Goal: Register for event/course

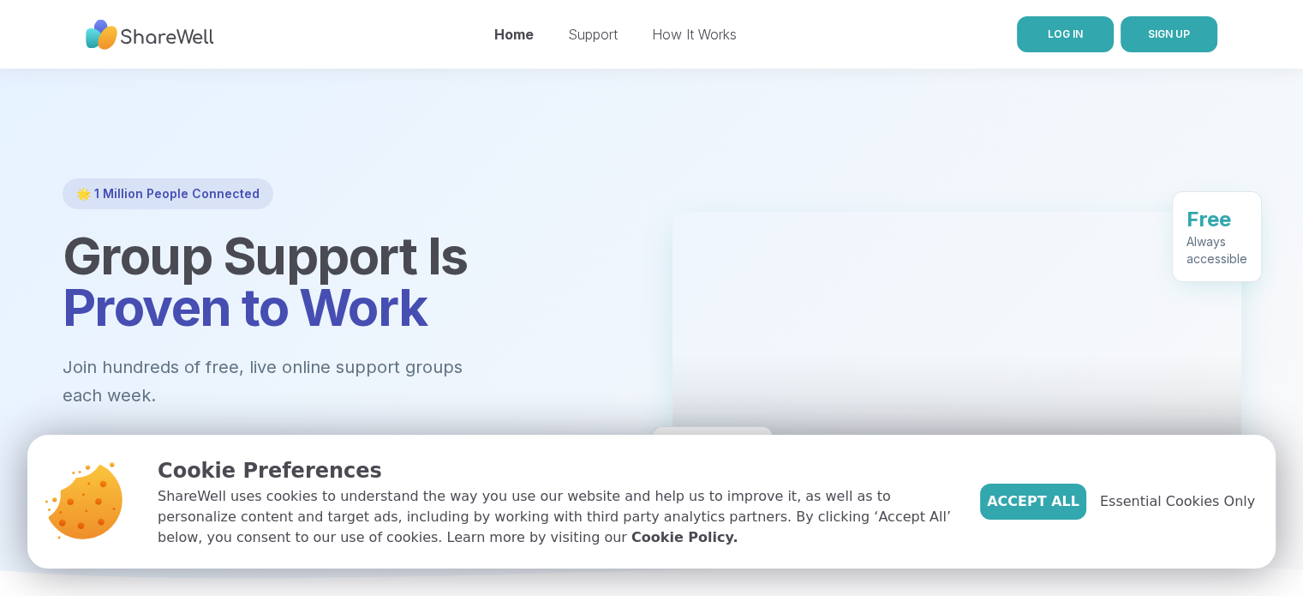
click at [1077, 33] on span "LOG IN" at bounding box center [1065, 33] width 35 height 13
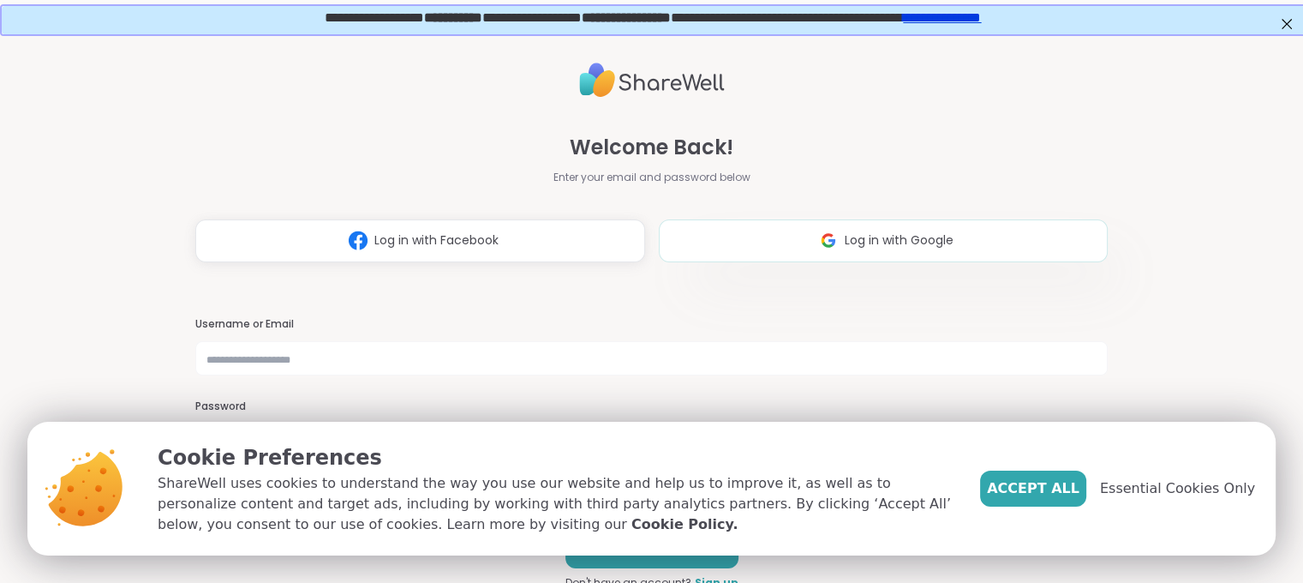
click at [855, 249] on span "Log in with Google" at bounding box center [899, 240] width 109 height 18
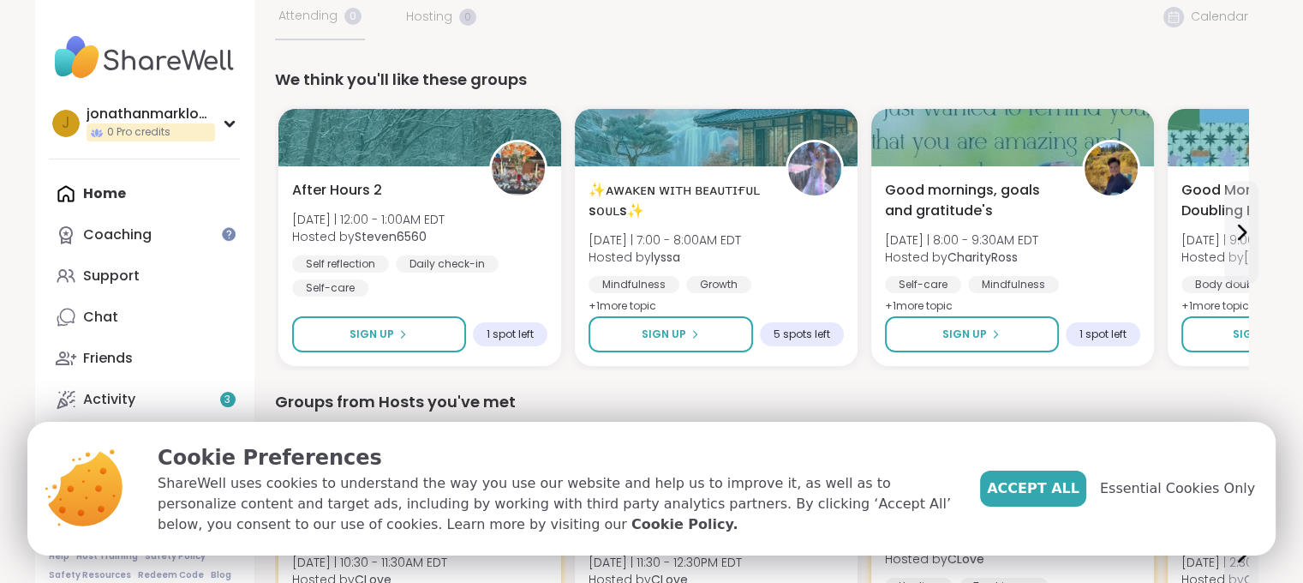
scroll to position [135, 0]
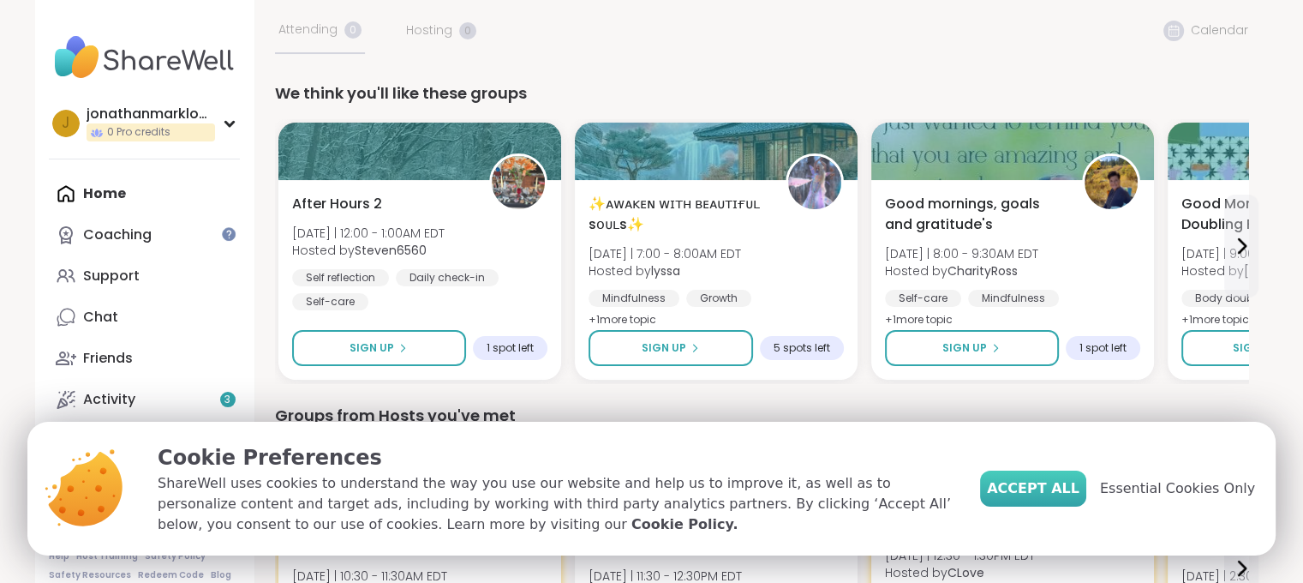
click at [1035, 482] on span "Accept All" at bounding box center [1033, 488] width 93 height 21
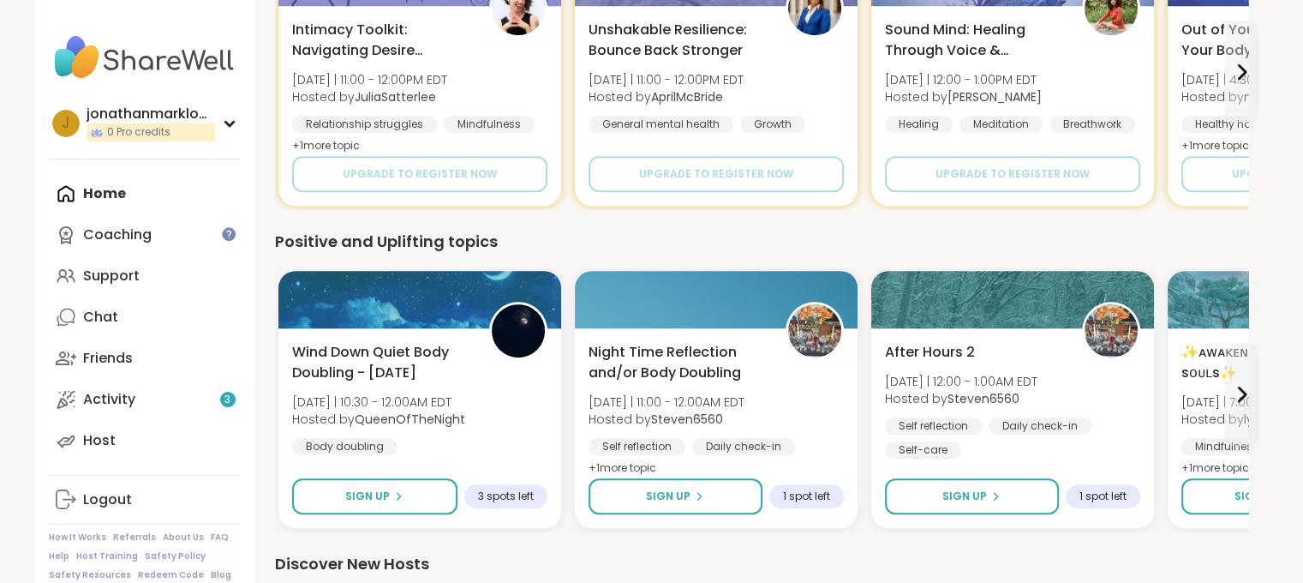
scroll to position [945, 0]
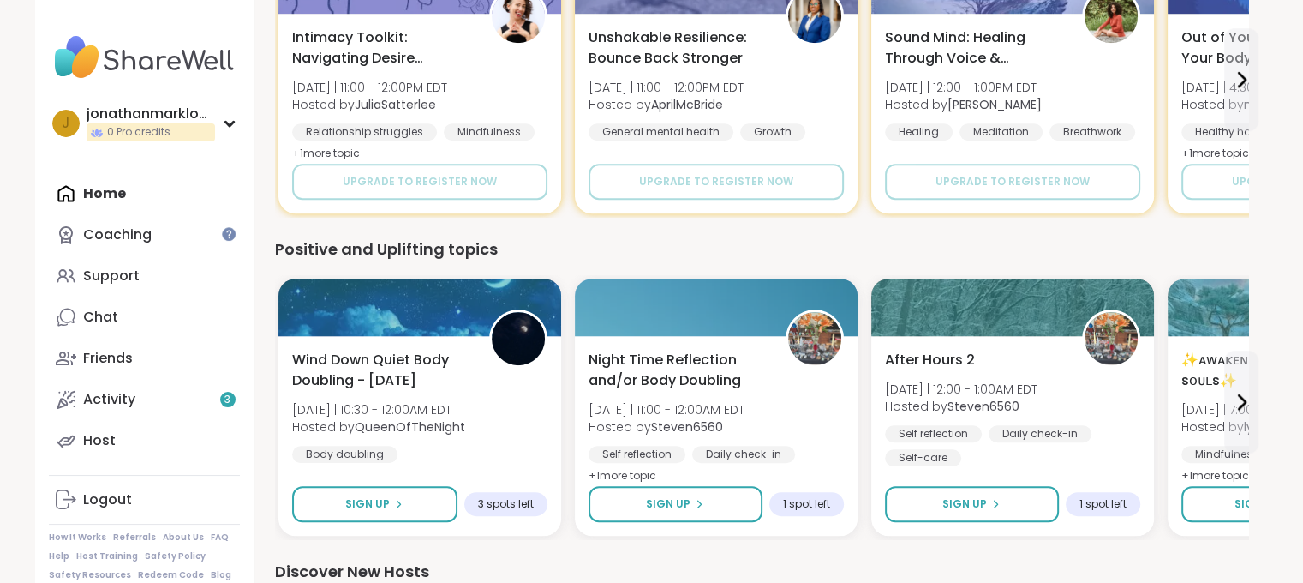
click at [1261, 406] on div "0 Out of Pro credits? Upgrade for unlimited access to expert-led coaching group…" at bounding box center [761, 163] width 1015 height 2153
click at [1252, 406] on button at bounding box center [1241, 401] width 34 height 103
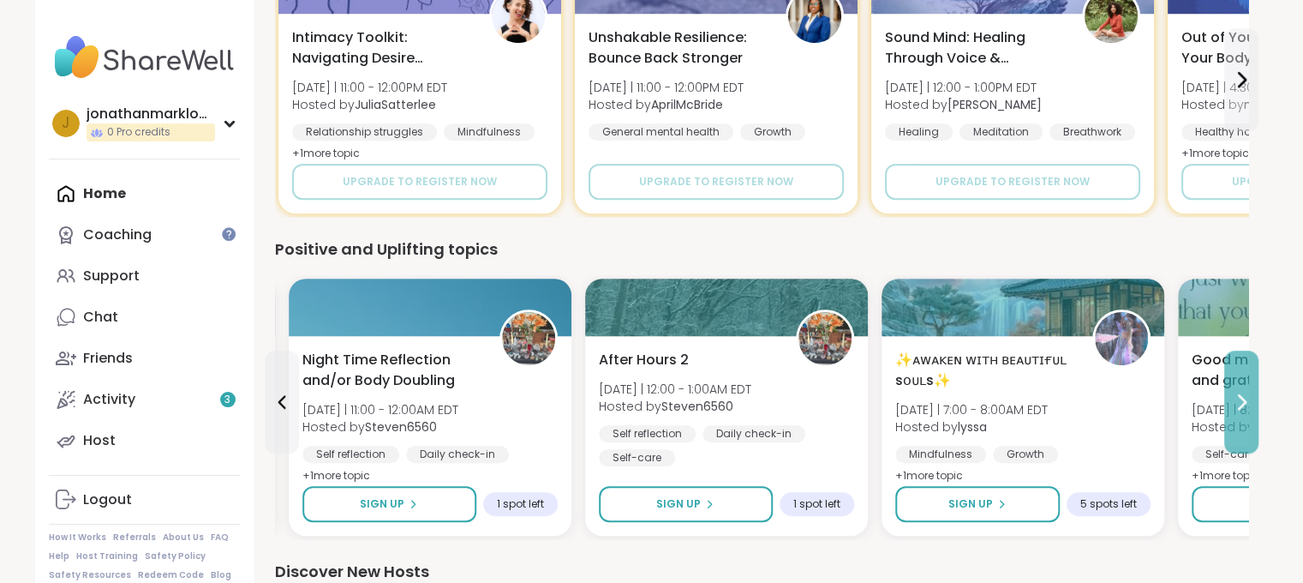
click at [1252, 406] on button at bounding box center [1241, 401] width 34 height 103
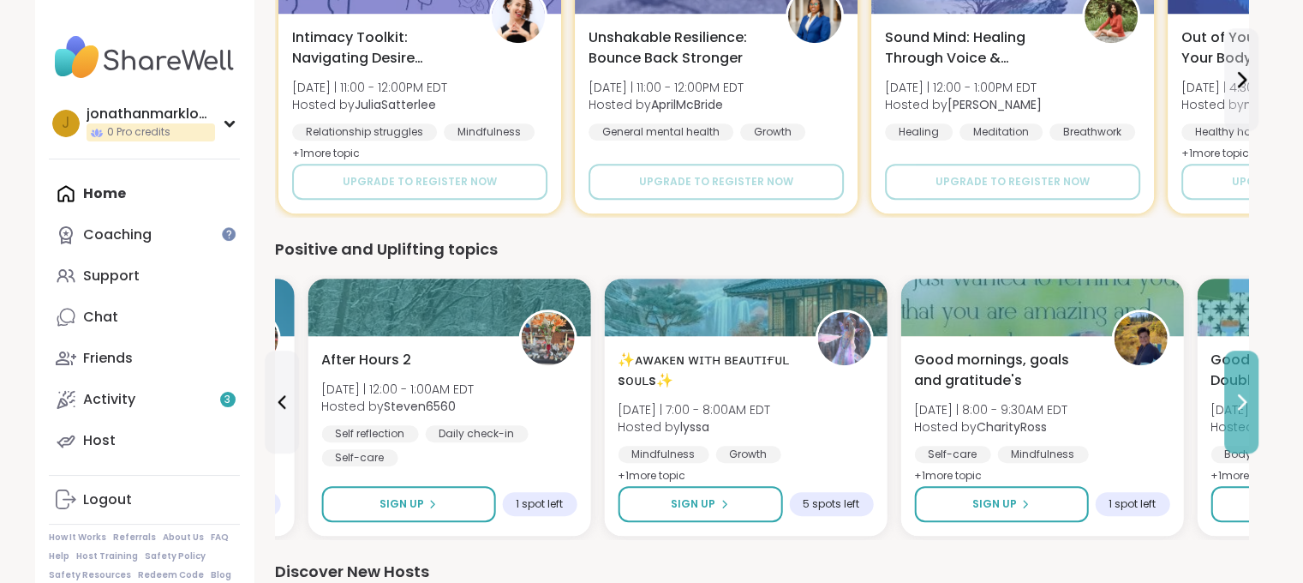
click at [1252, 406] on button at bounding box center [1241, 401] width 34 height 103
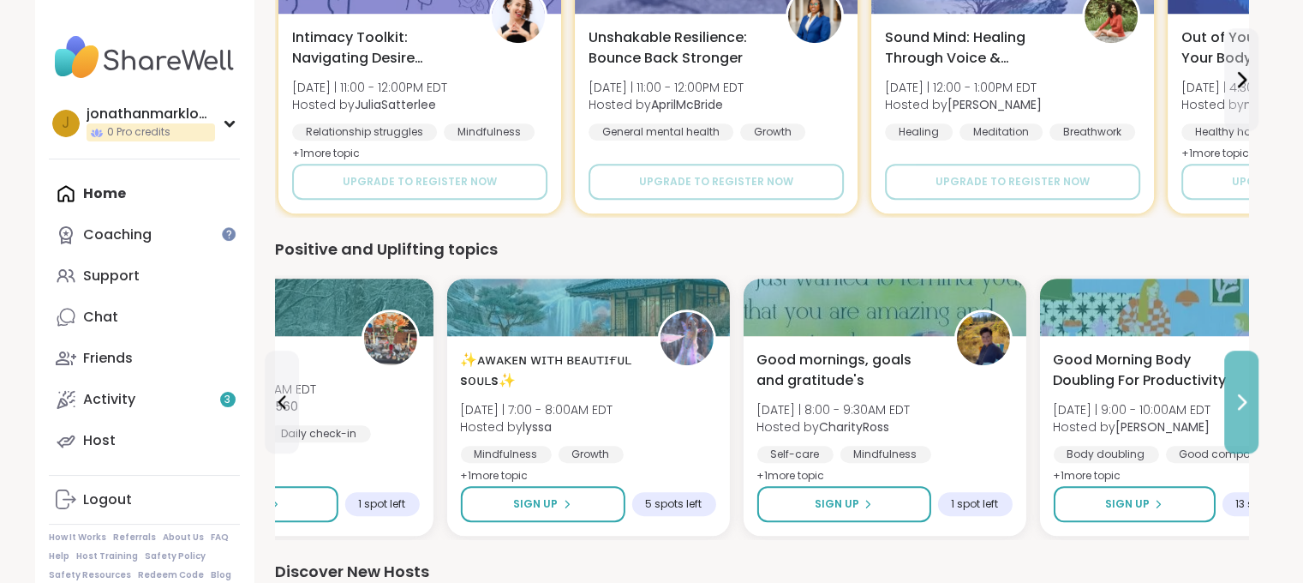
click at [1252, 406] on button at bounding box center [1241, 401] width 34 height 103
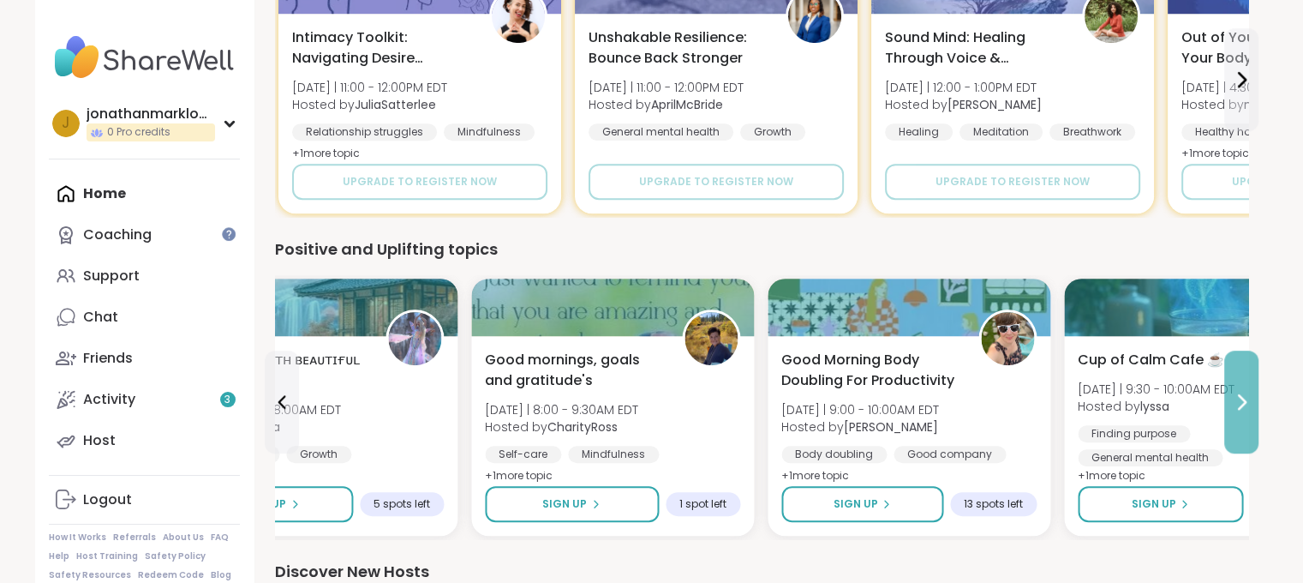
click at [1252, 406] on button at bounding box center [1241, 401] width 34 height 103
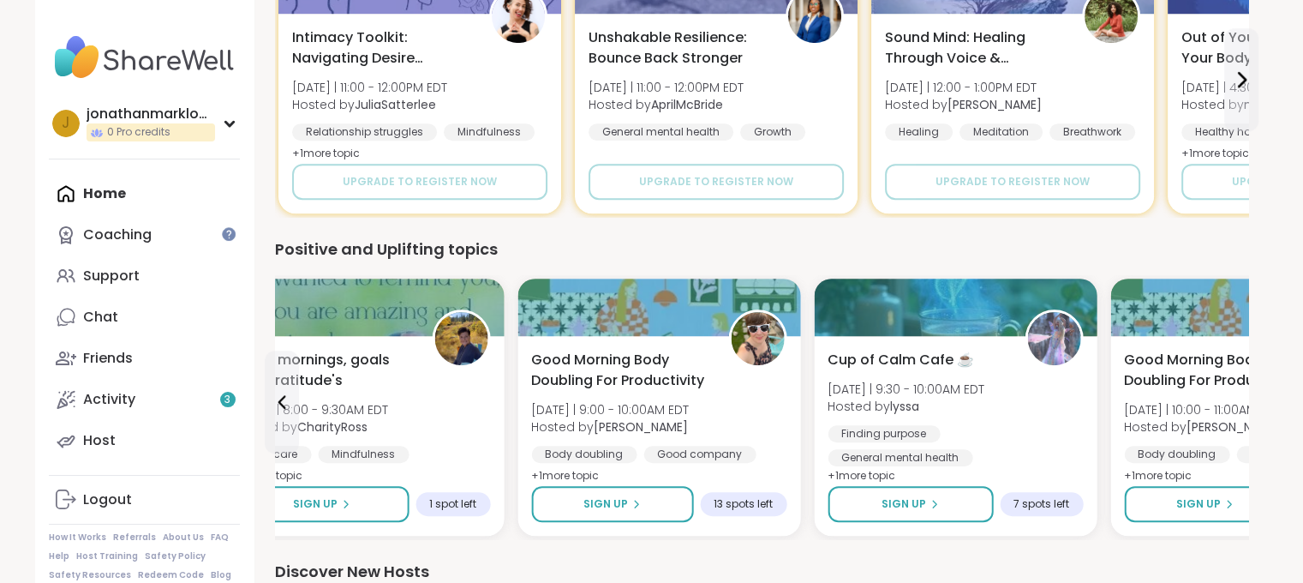
click at [1252, 406] on div "0 Out of Pro credits? Upgrade for unlimited access to expert-led coaching group…" at bounding box center [761, 163] width 1015 height 2153
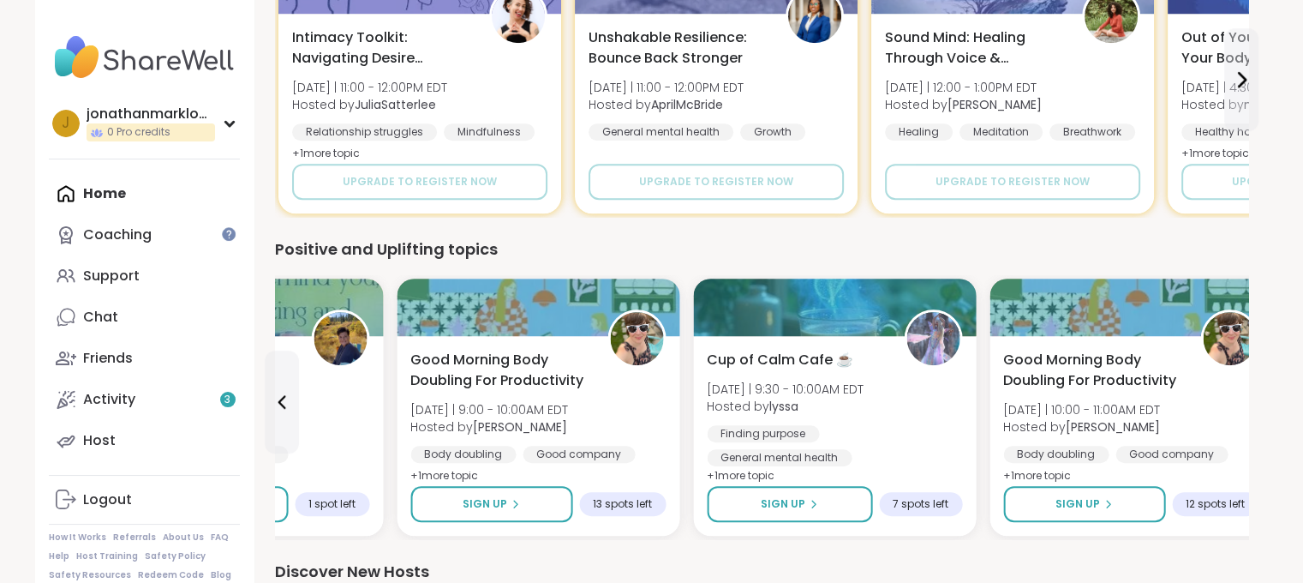
click at [1252, 406] on div "0 Out of Pro credits? Upgrade for unlimited access to expert-led coaching group…" at bounding box center [761, 163] width 1015 height 2153
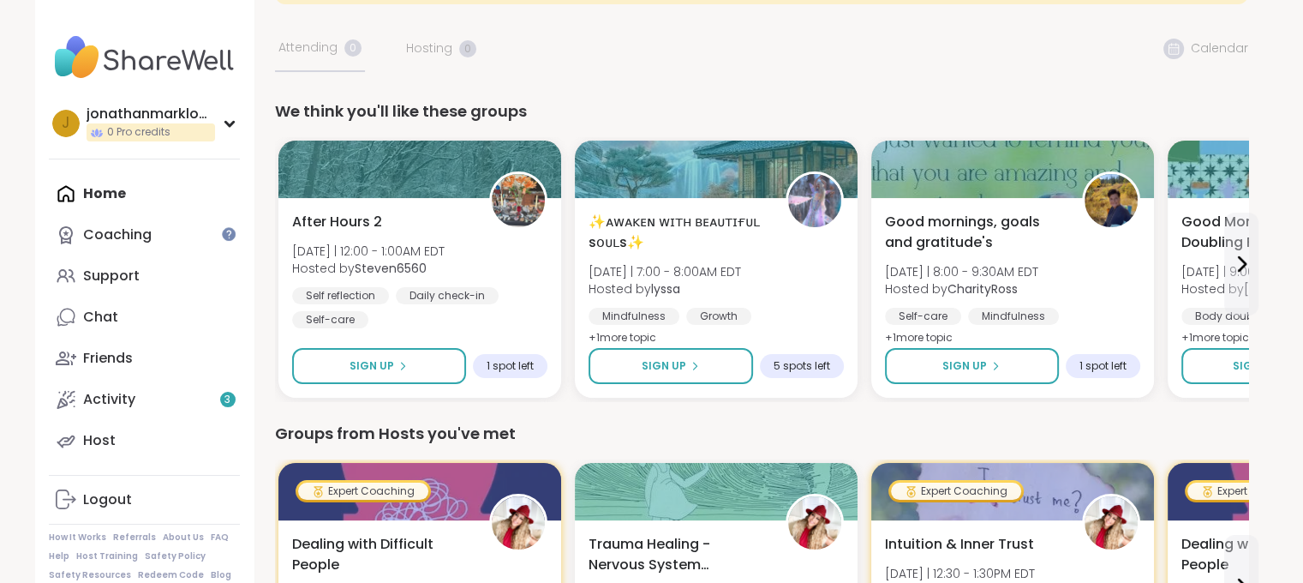
scroll to position [0, 0]
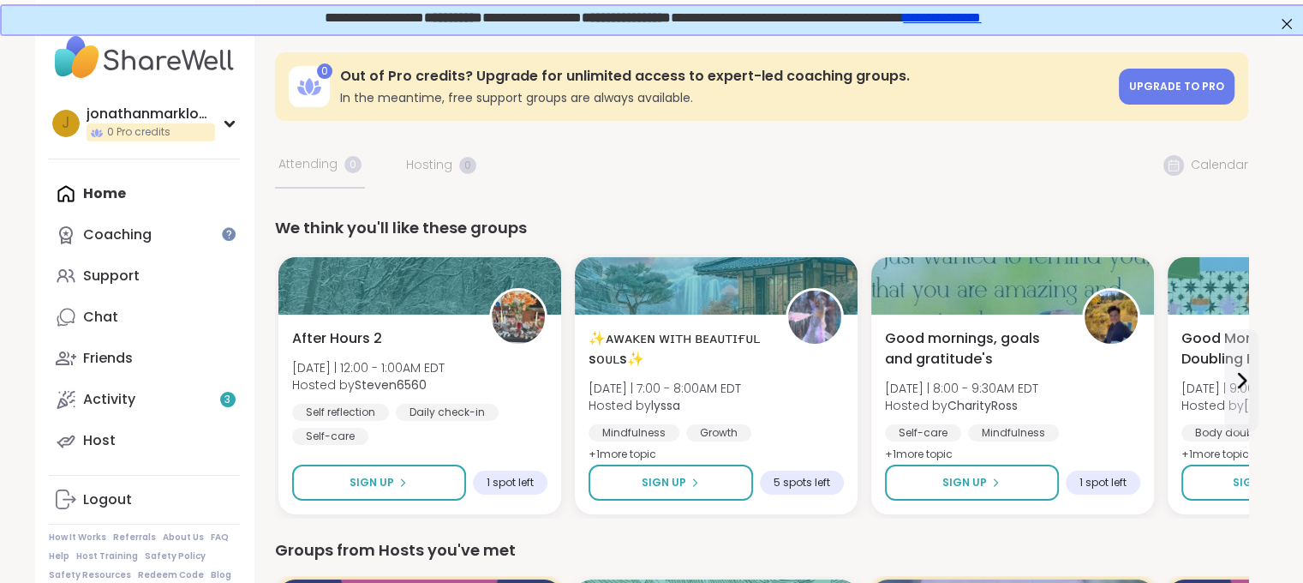
drag, startPoint x: 1315, startPoint y: 320, endPoint x: 1242, endPoint y: 25, distance: 304.5
click at [127, 392] on div "Activity 3" at bounding box center [109, 399] width 52 height 19
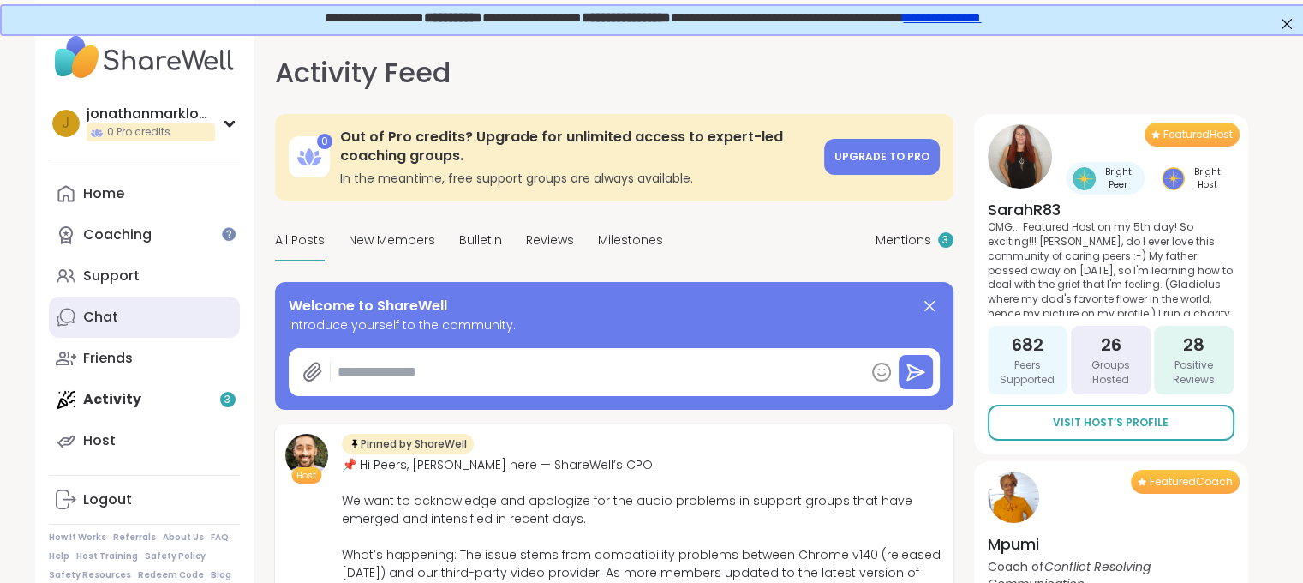
click at [146, 320] on link "Chat" at bounding box center [144, 316] width 191 height 41
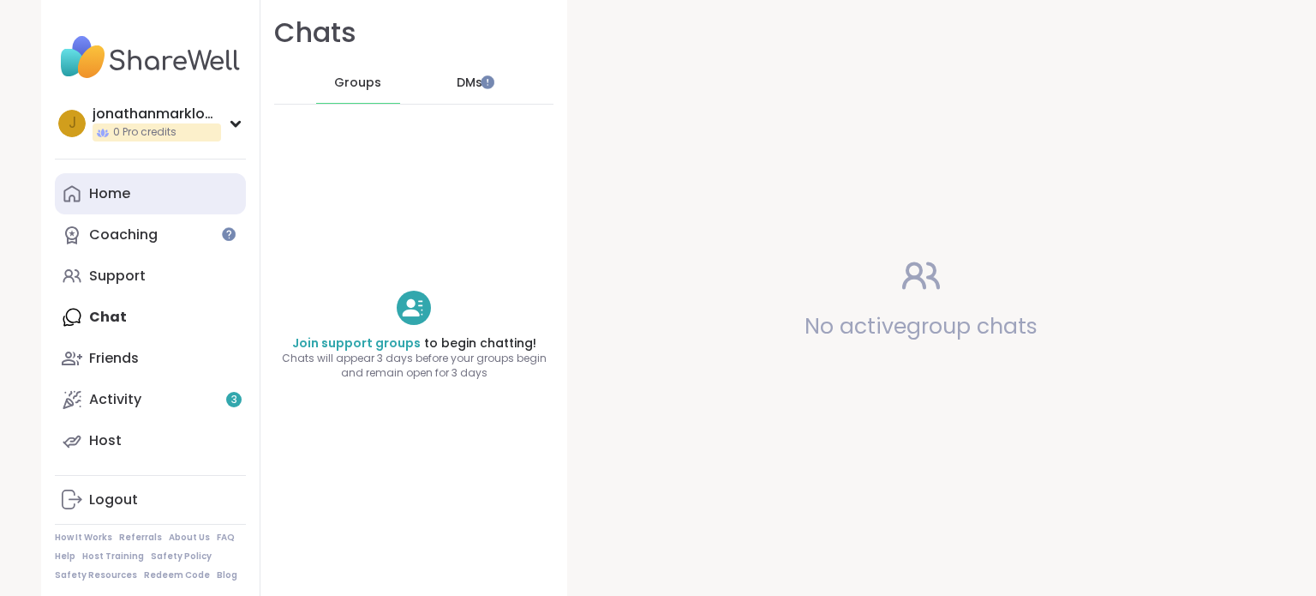
click at [177, 201] on link "Home" at bounding box center [150, 193] width 191 height 41
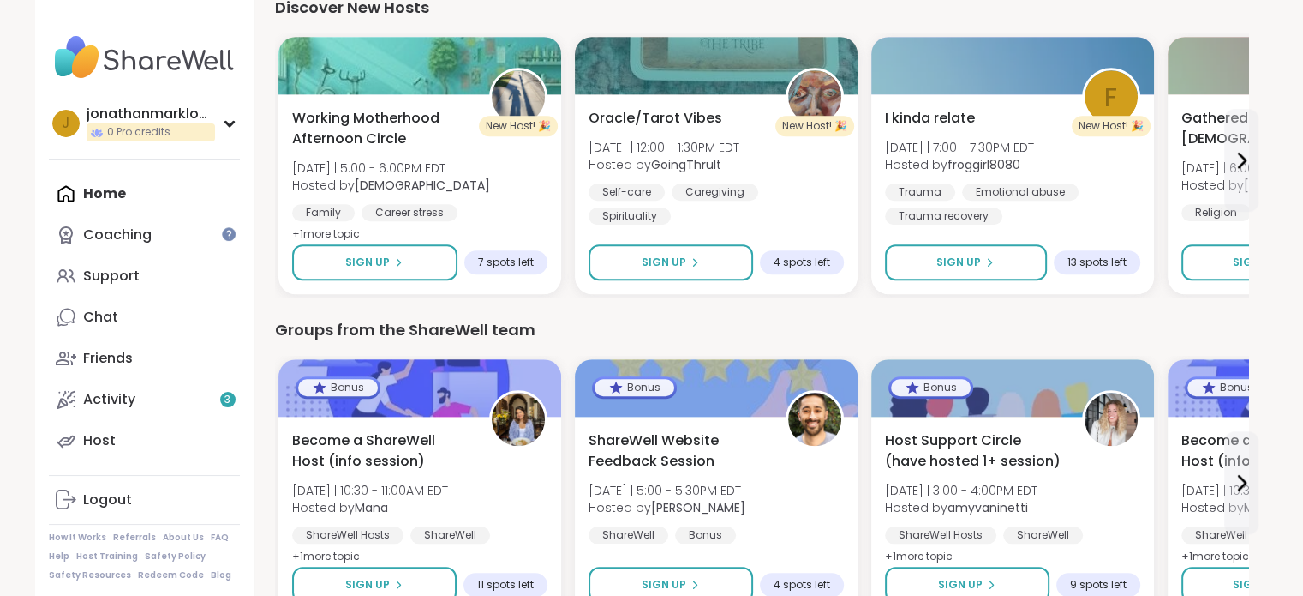
scroll to position [1574, 0]
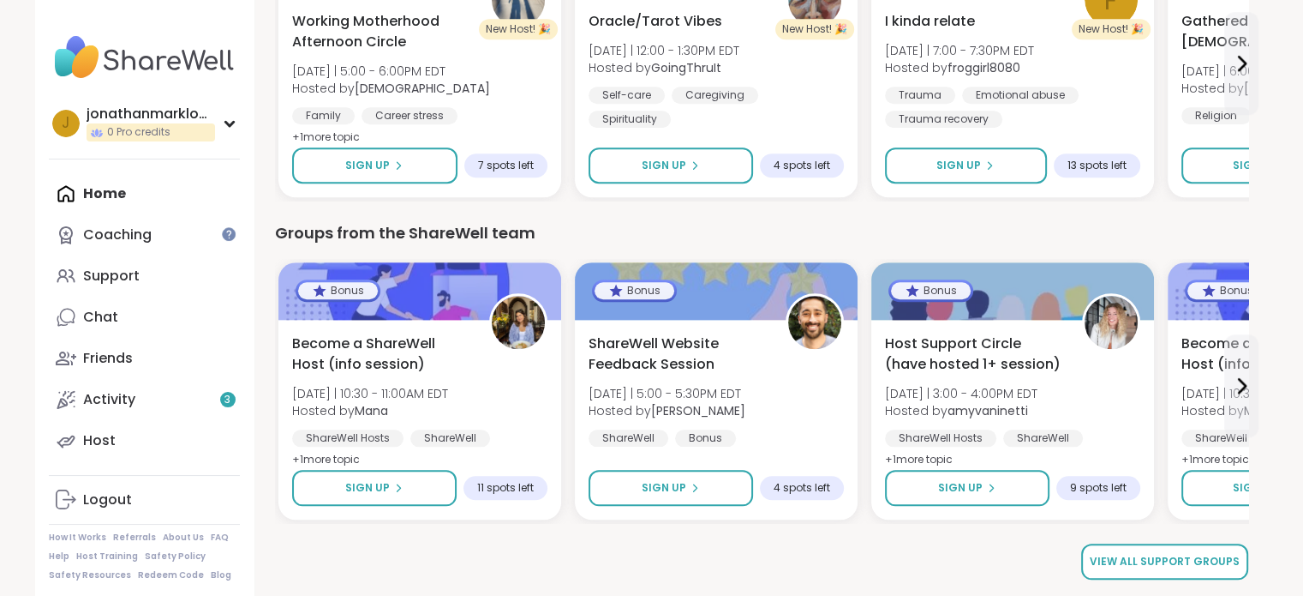
click at [1169, 562] on span "View all support groups" at bounding box center [1165, 561] width 150 height 15
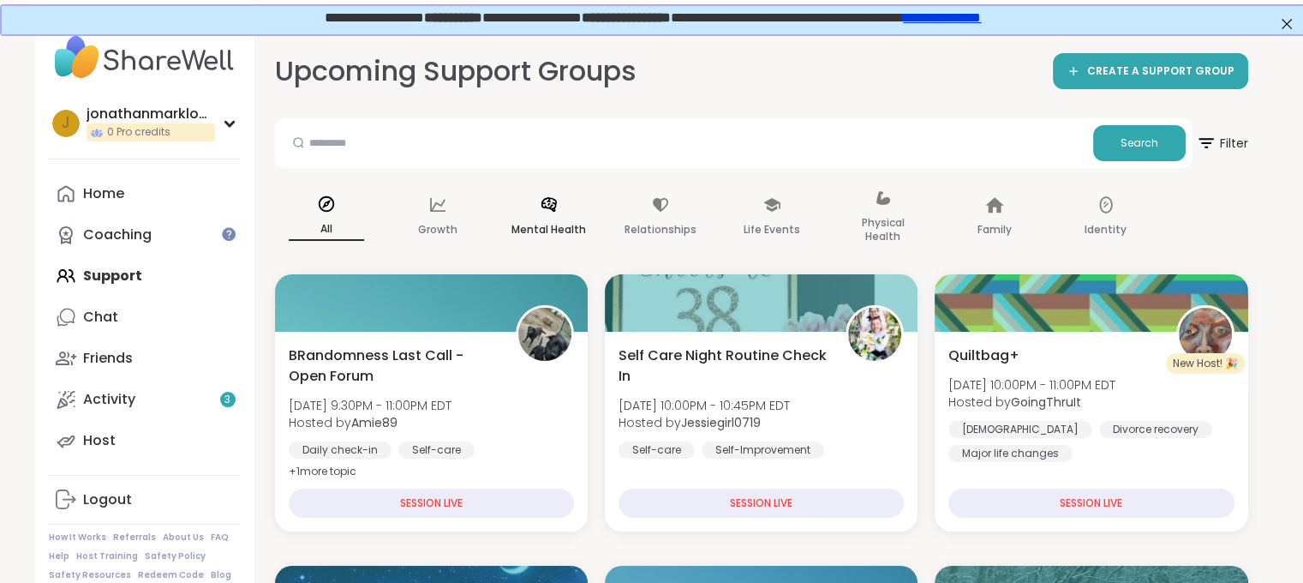
click at [550, 196] on icon at bounding box center [549, 204] width 19 height 19
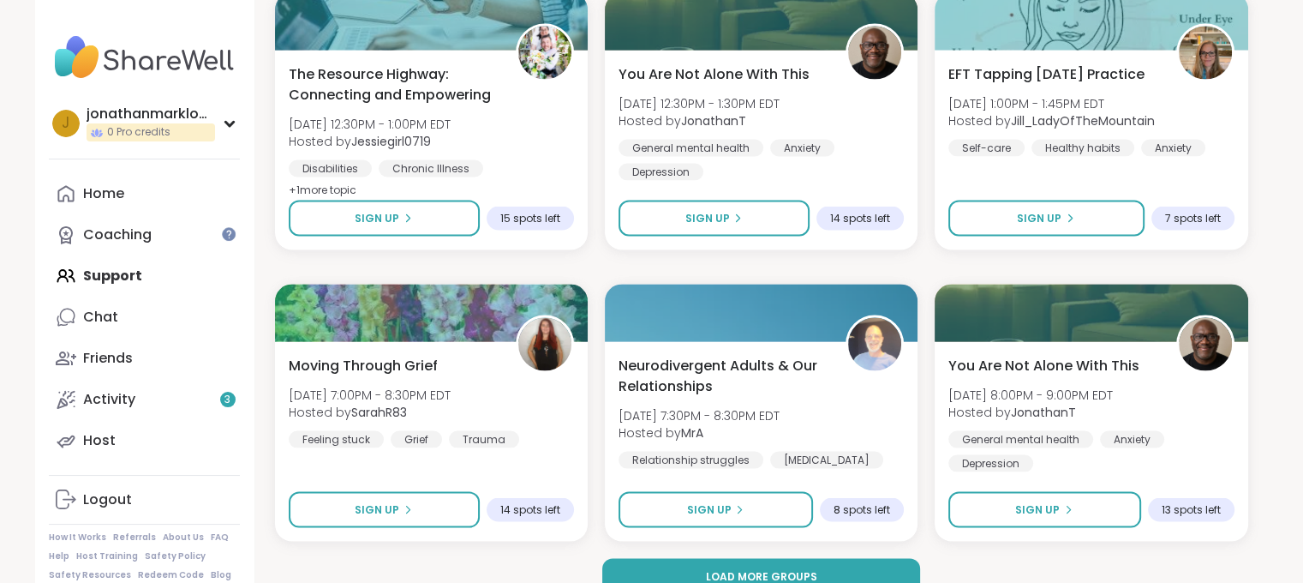
scroll to position [3259, 0]
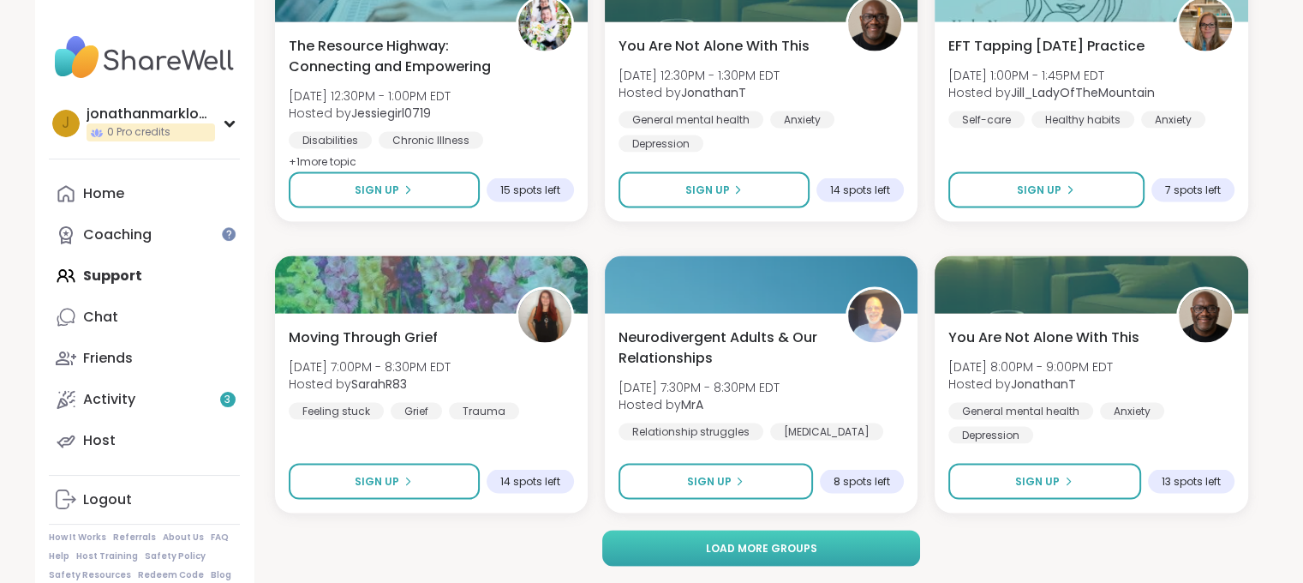
click at [895, 549] on button "Load more groups" at bounding box center [761, 548] width 318 height 36
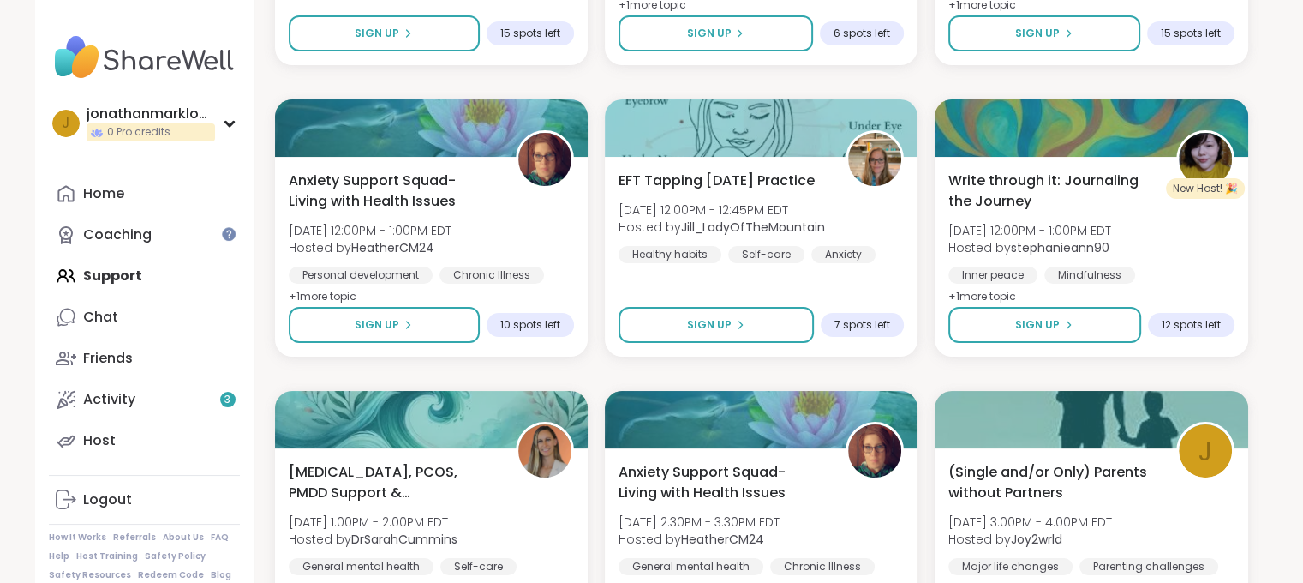
scroll to position [6755, 0]
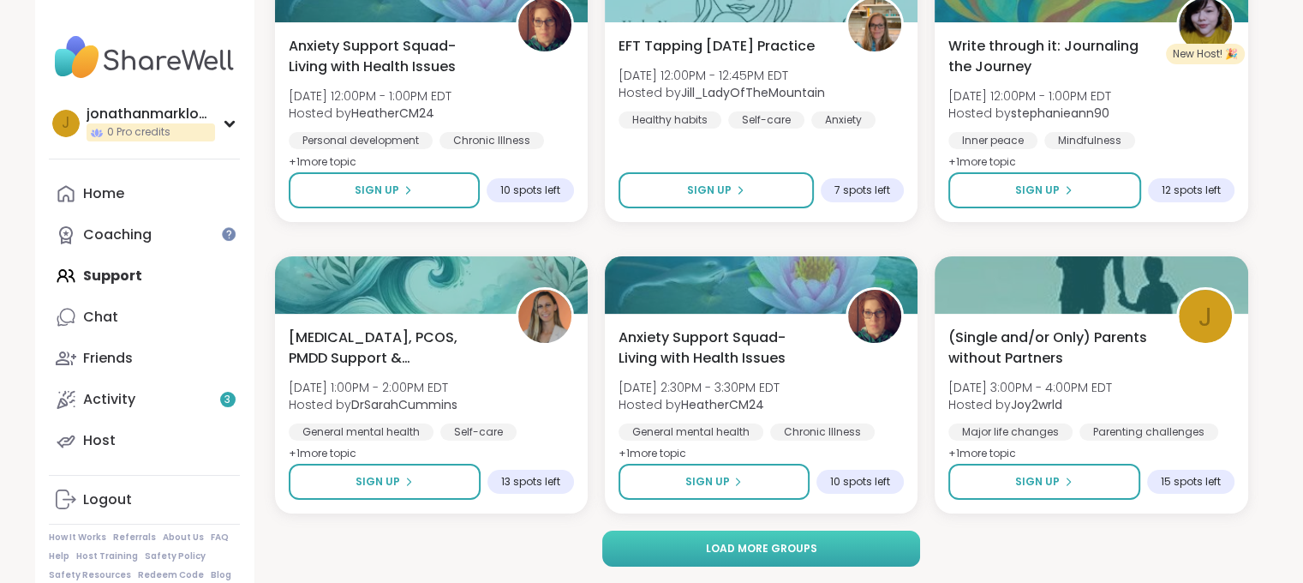
click at [797, 548] on span "Load more groups" at bounding box center [760, 548] width 111 height 15
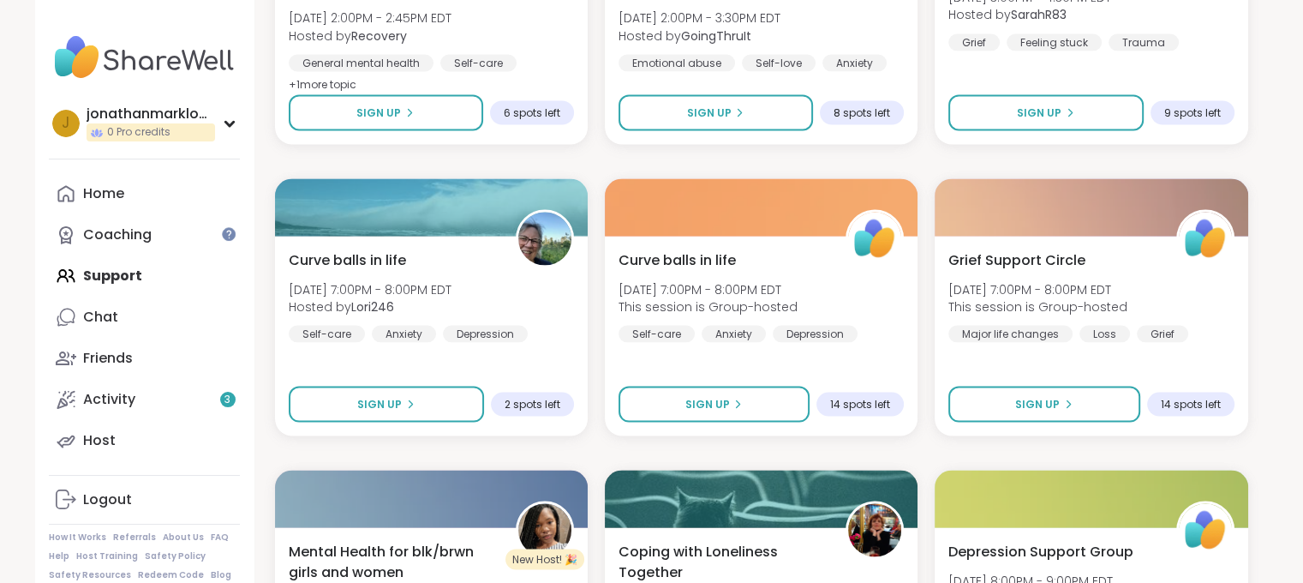
scroll to position [10250, 0]
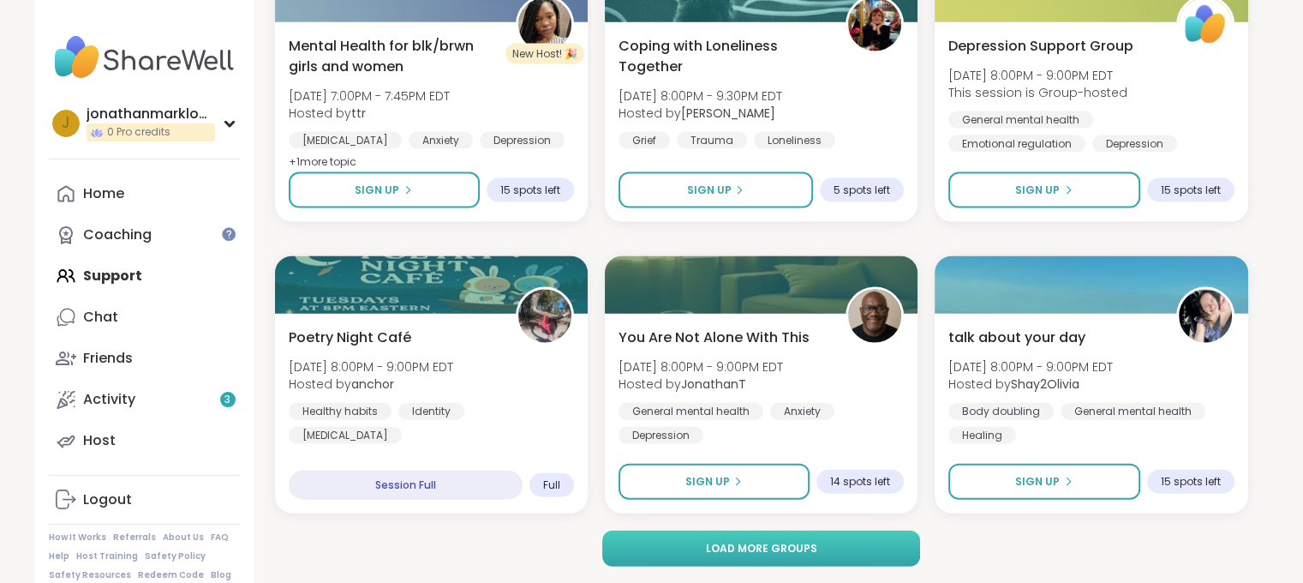
click at [775, 542] on span "Load more groups" at bounding box center [760, 548] width 111 height 15
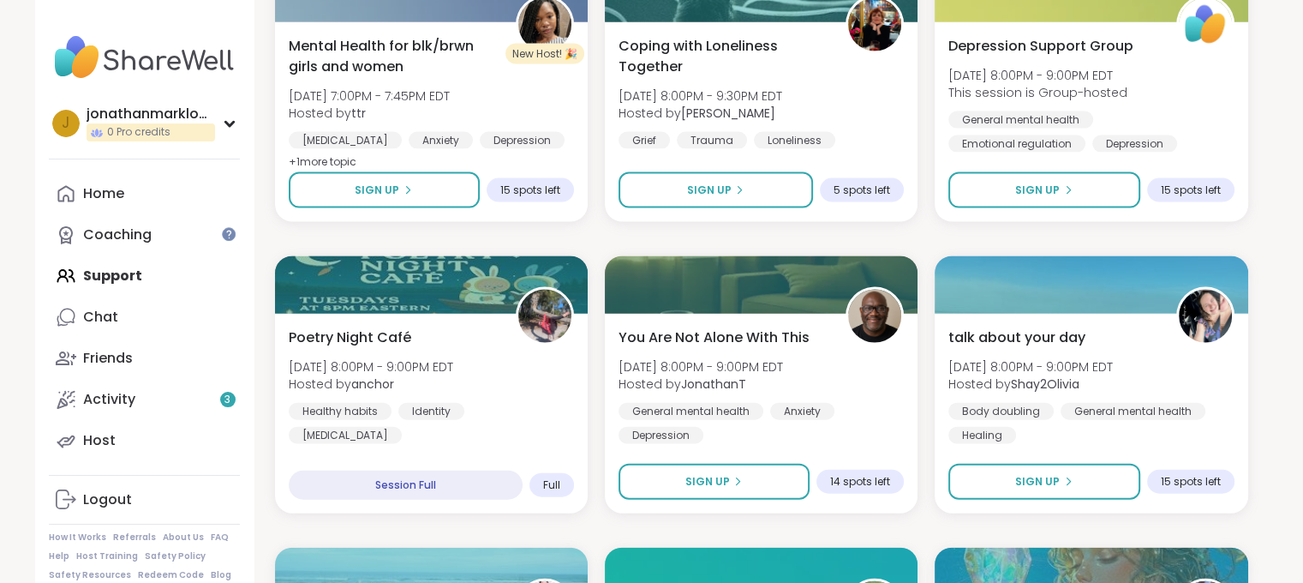
scroll to position [13746, 0]
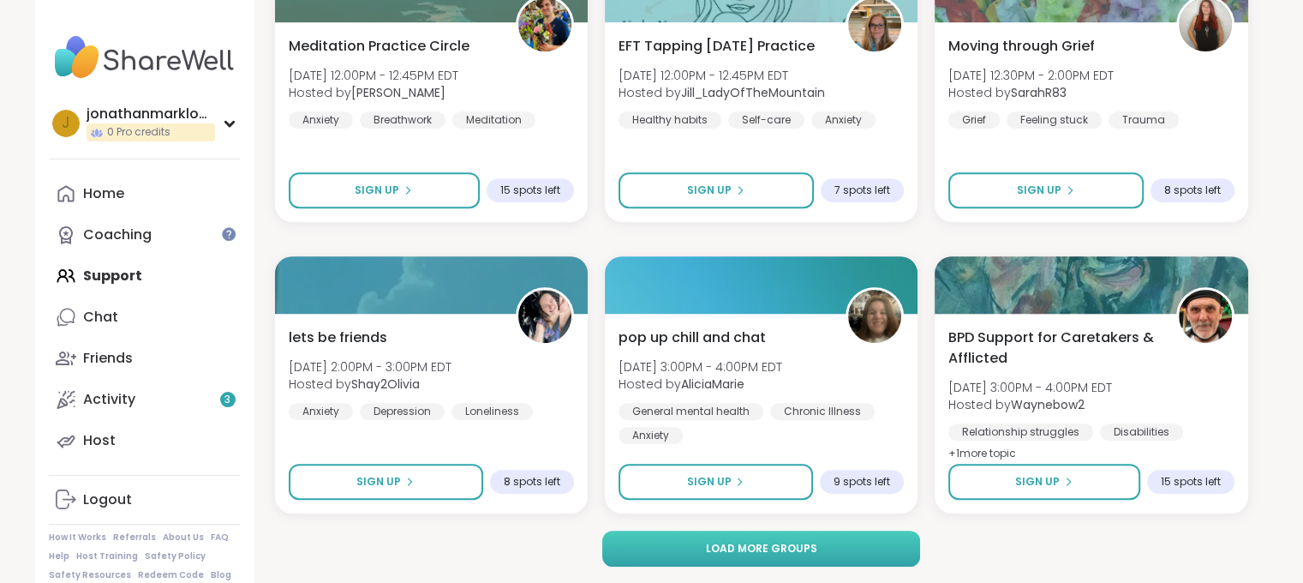
click at [775, 555] on button "Load more groups" at bounding box center [761, 548] width 318 height 36
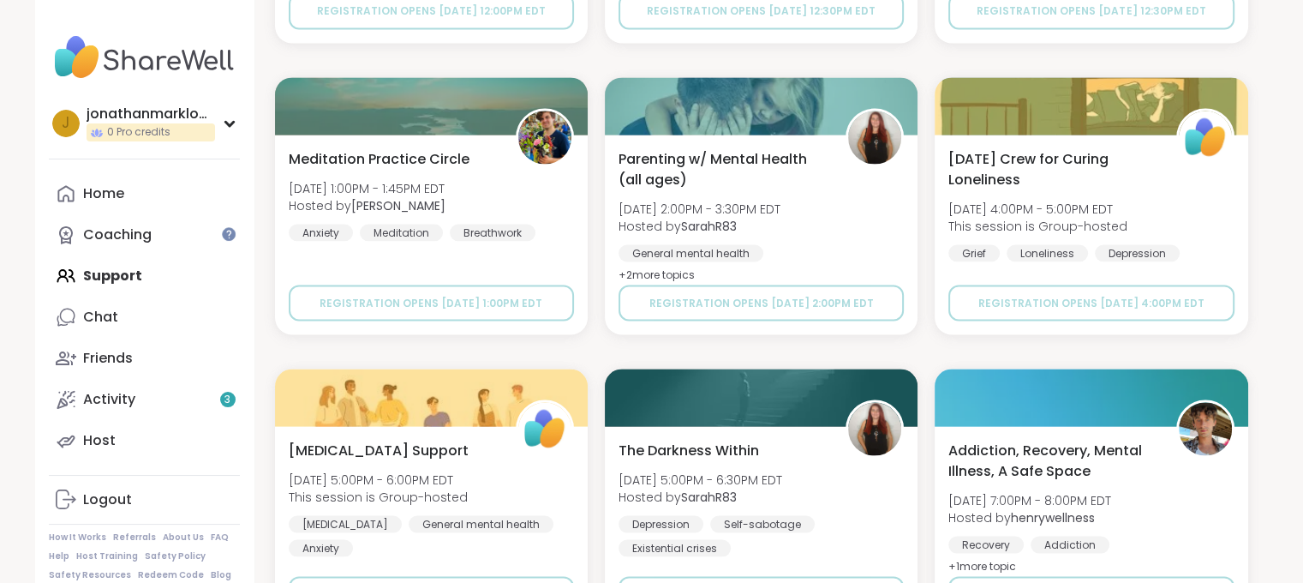
scroll to position [17242, 0]
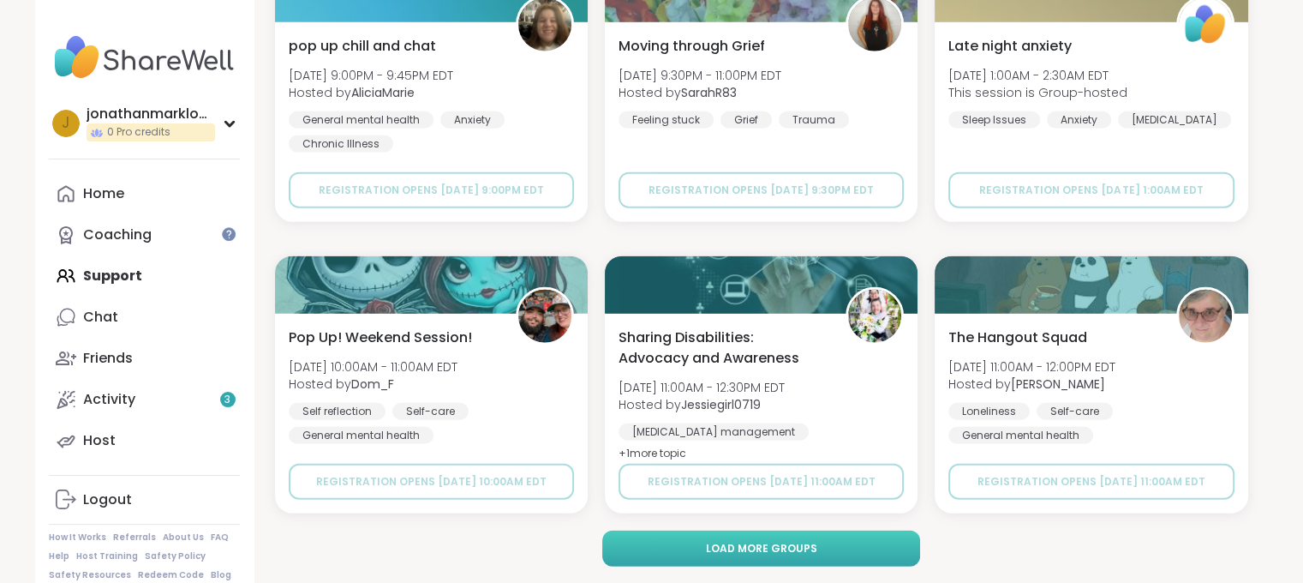
click at [775, 541] on span "Load more groups" at bounding box center [760, 548] width 111 height 15
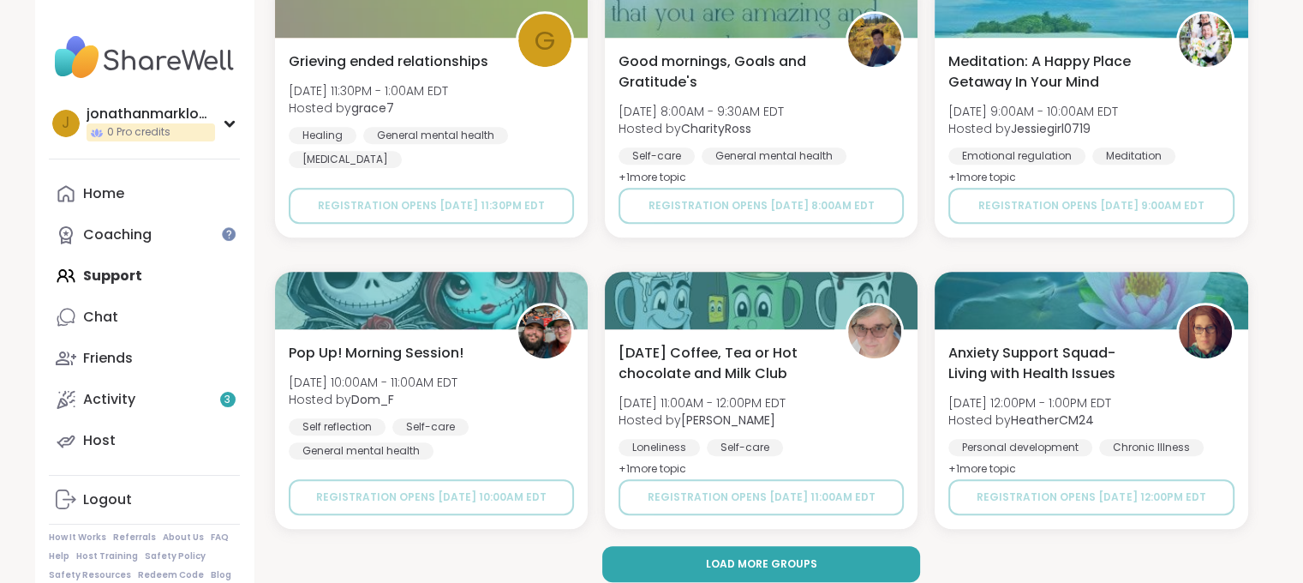
scroll to position [20738, 0]
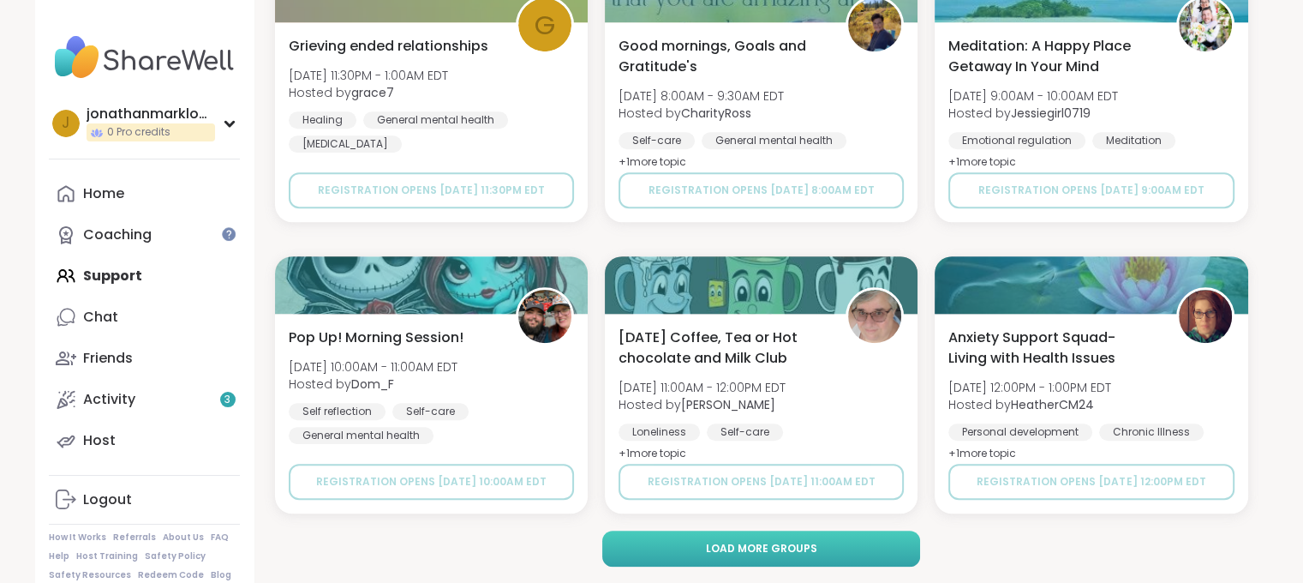
click at [809, 554] on button "Load more groups" at bounding box center [761, 548] width 318 height 36
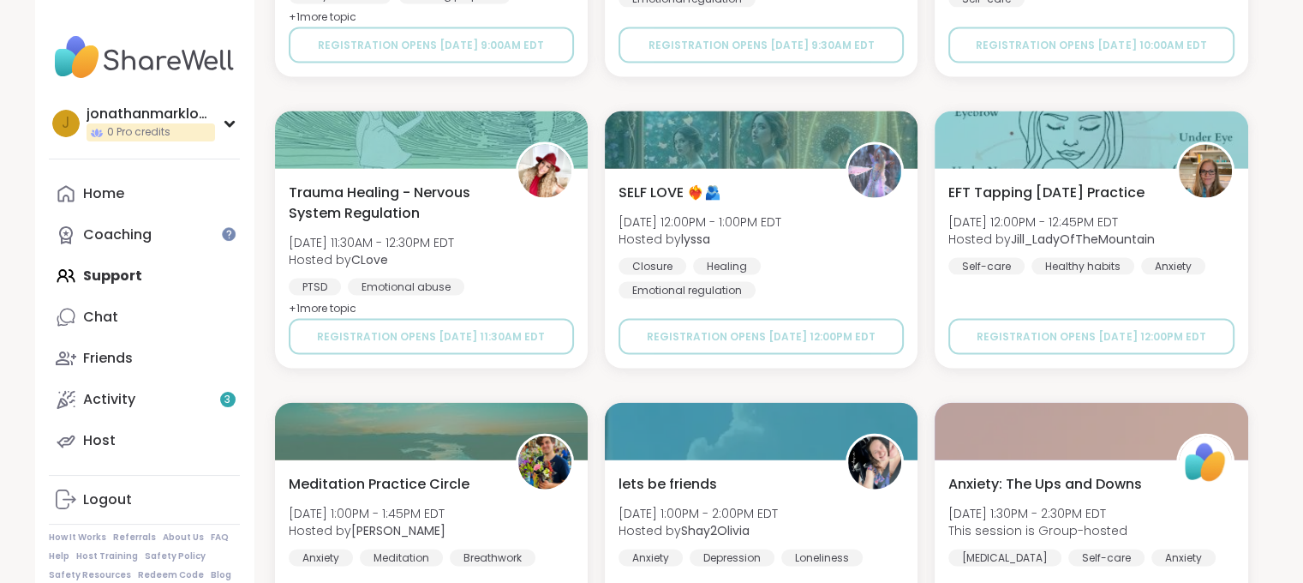
scroll to position [24234, 0]
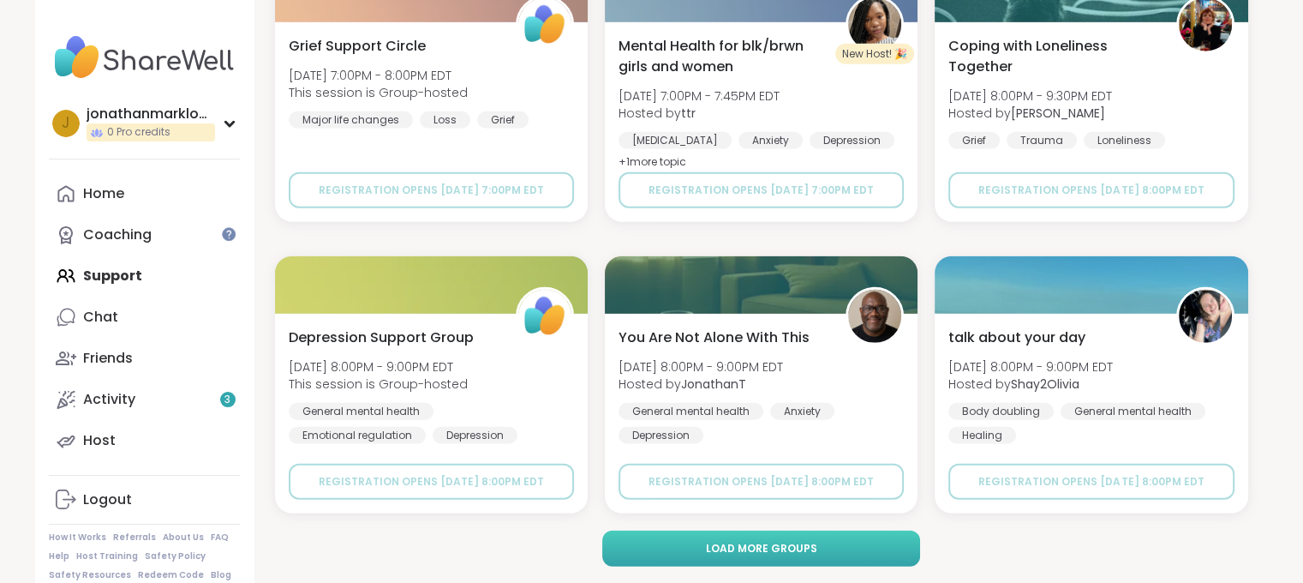
click at [727, 551] on span "Load more groups" at bounding box center [760, 548] width 111 height 15
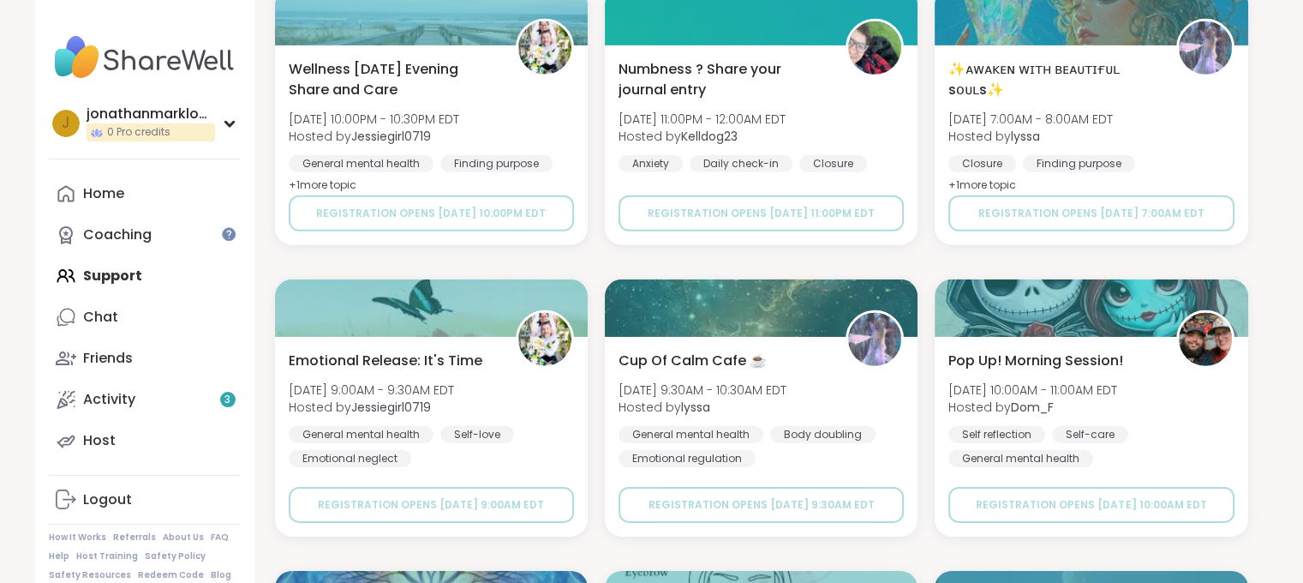
scroll to position [24865, 0]
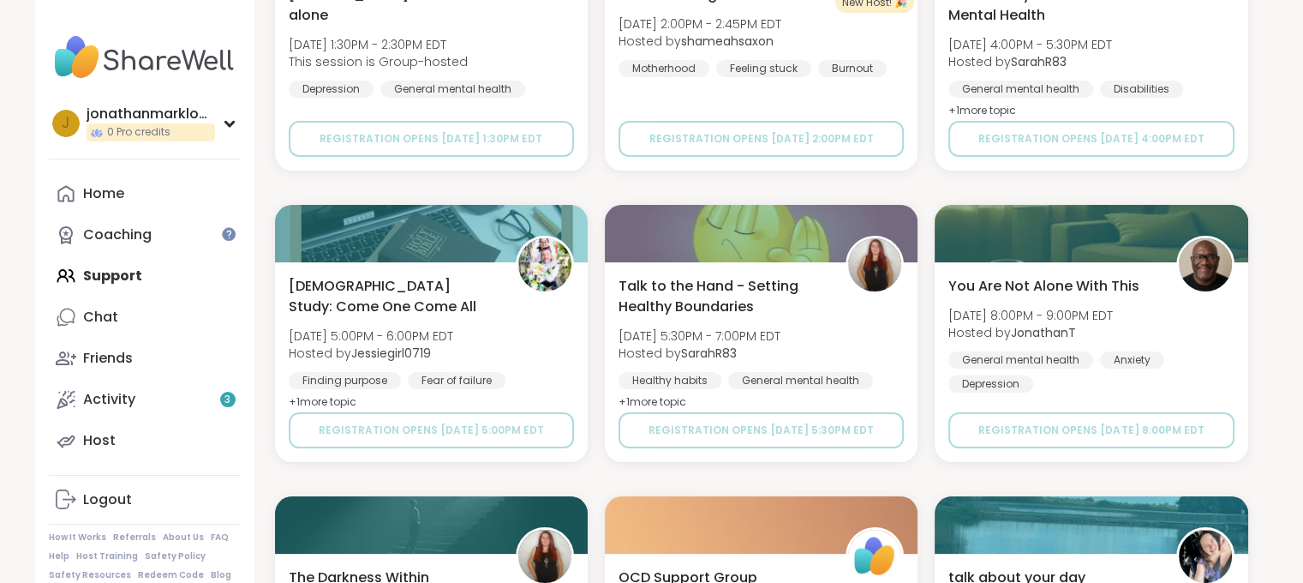
scroll to position [26030, 0]
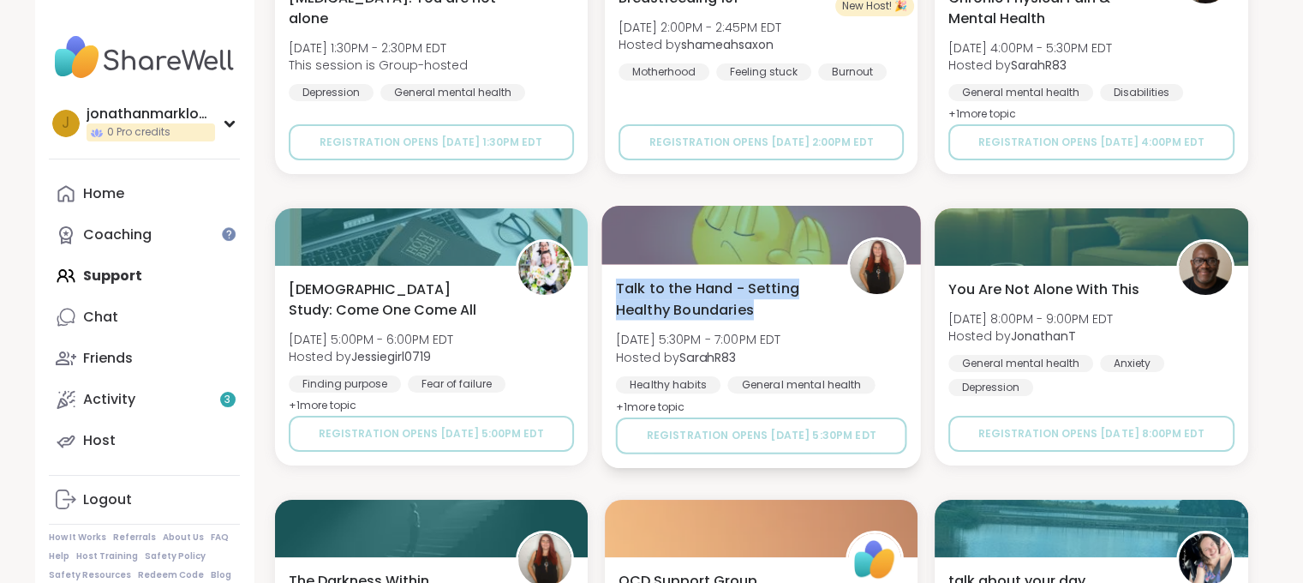
drag, startPoint x: 613, startPoint y: 279, endPoint x: 761, endPoint y: 301, distance: 149.8
click at [761, 301] on div "Talk to the Hand - Setting Healthy Boundaries [DATE] 5:30PM - 7:00PM EDT Hosted…" at bounding box center [762, 366] width 320 height 204
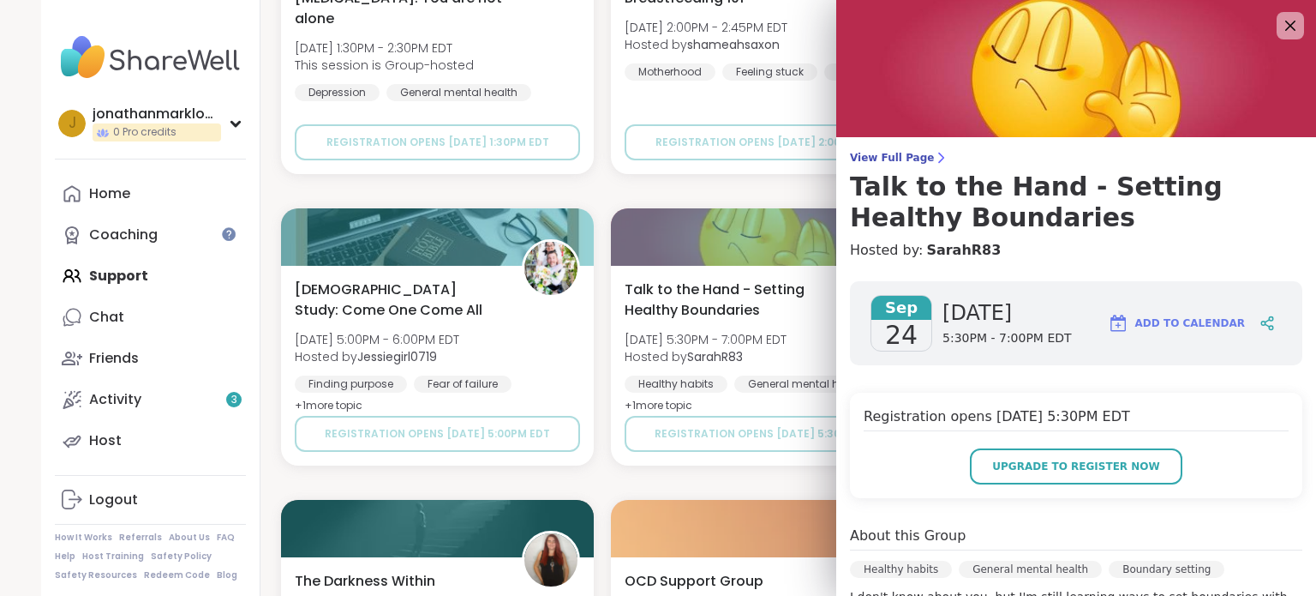
click at [1212, 249] on h4 "Hosted by: SarahR83" at bounding box center [1076, 250] width 452 height 21
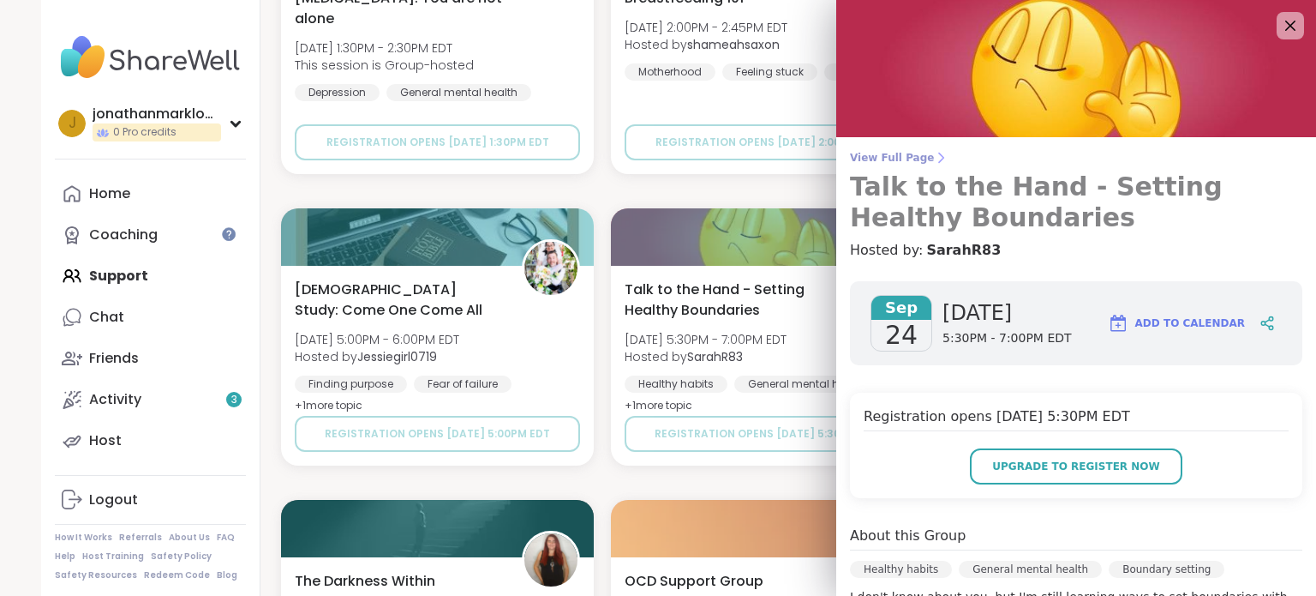
click at [850, 156] on span "View Full Page" at bounding box center [1076, 158] width 452 height 14
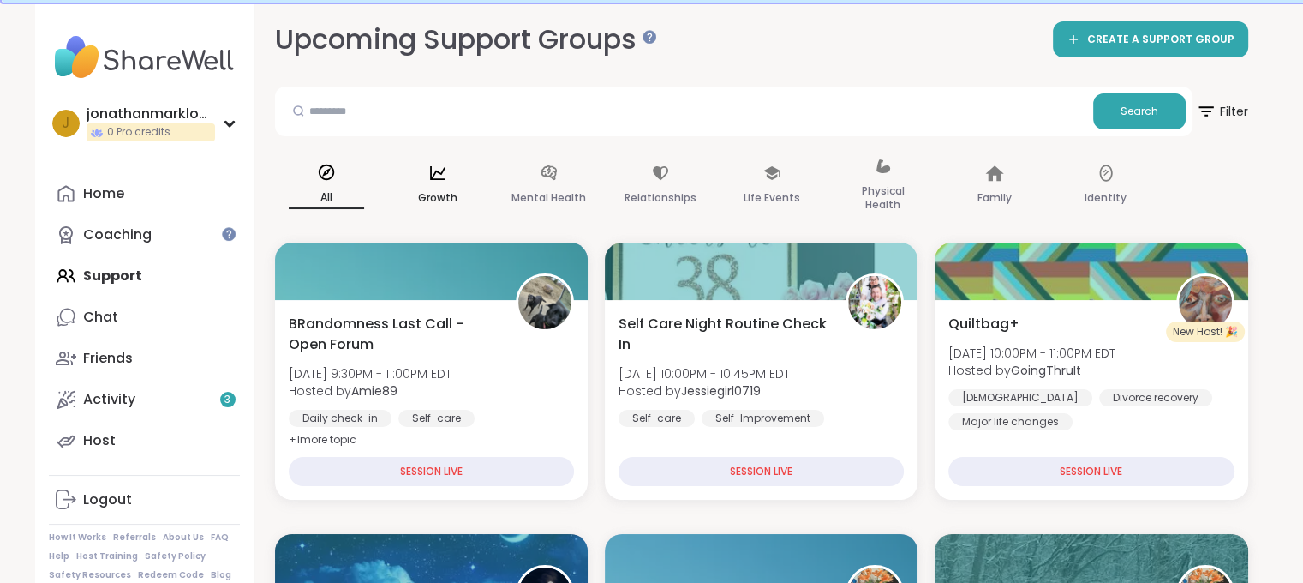
click at [444, 194] on p "Growth" at bounding box center [437, 198] width 39 height 21
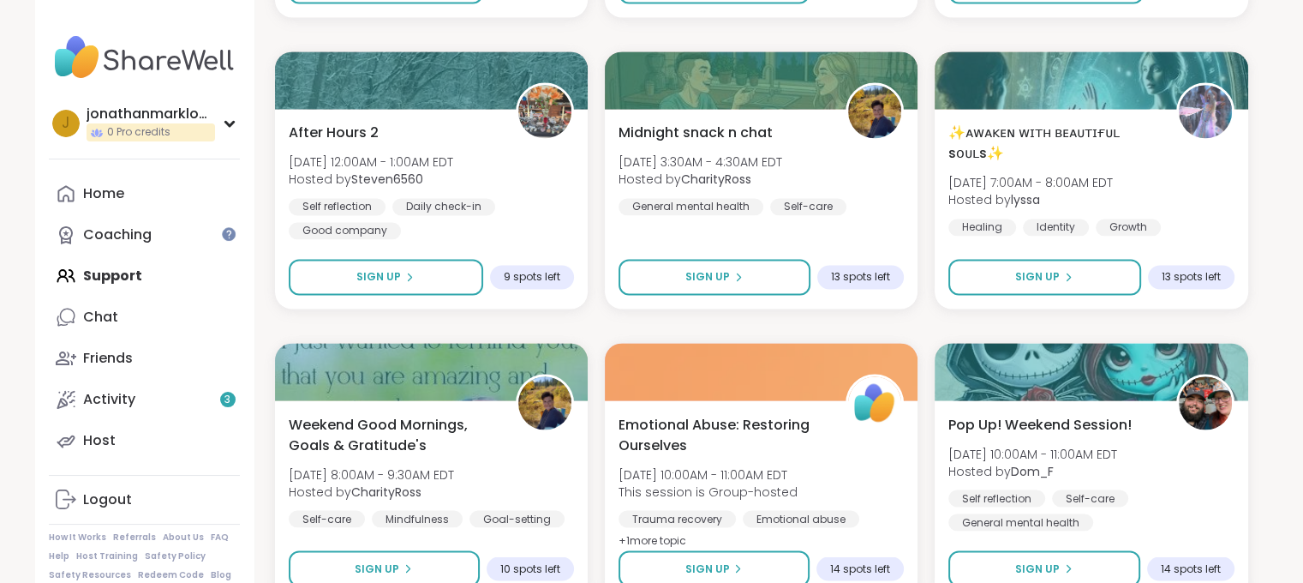
scroll to position [3259, 0]
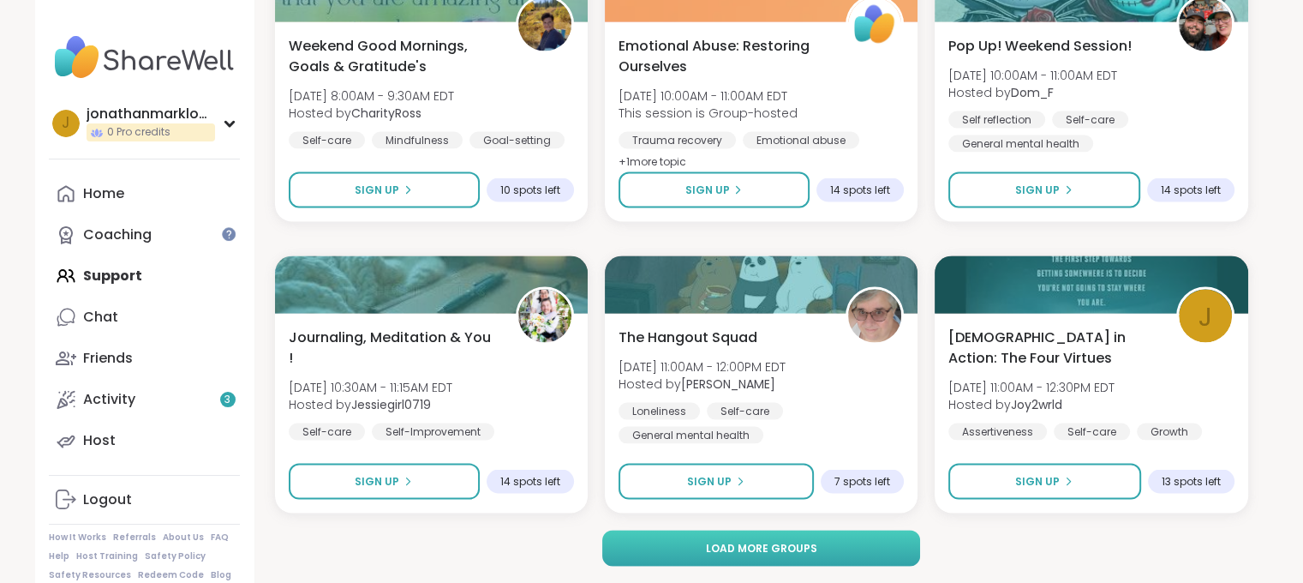
click at [809, 554] on span "Load more groups" at bounding box center [760, 548] width 111 height 15
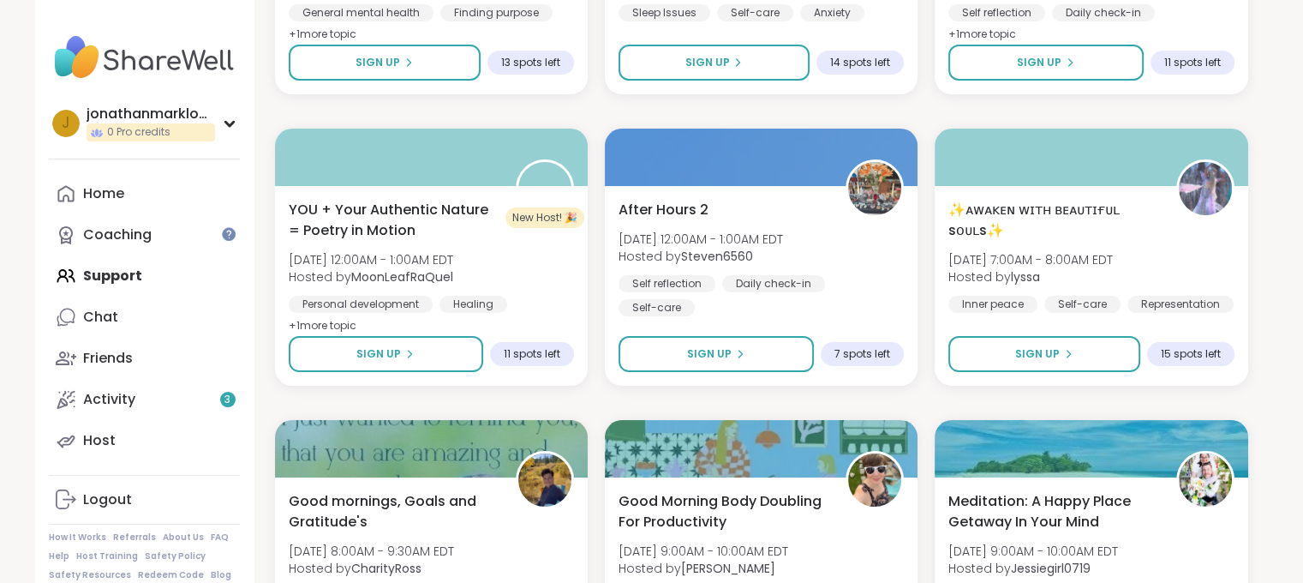
scroll to position [6755, 0]
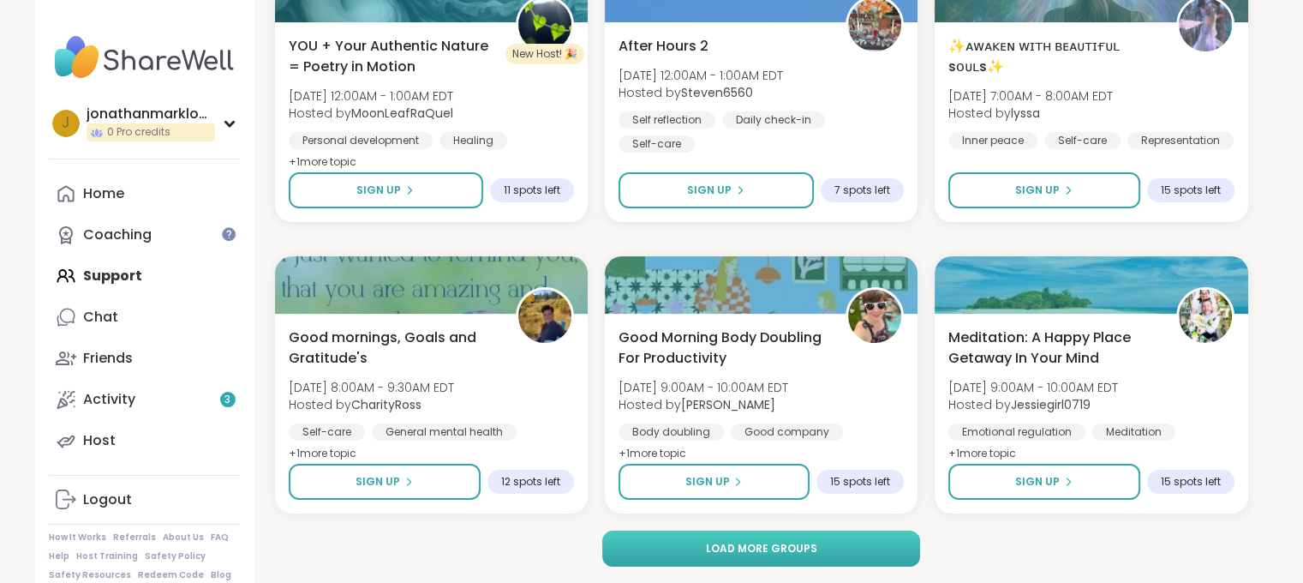
click at [765, 548] on span "Load more groups" at bounding box center [760, 548] width 111 height 15
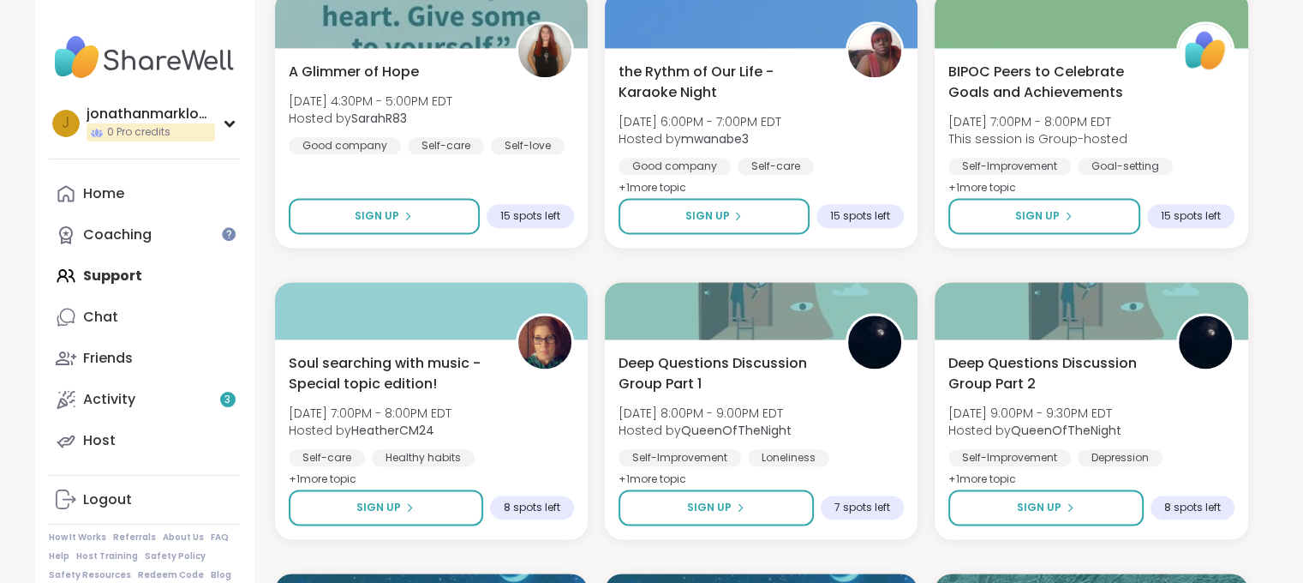
scroll to position [10250, 0]
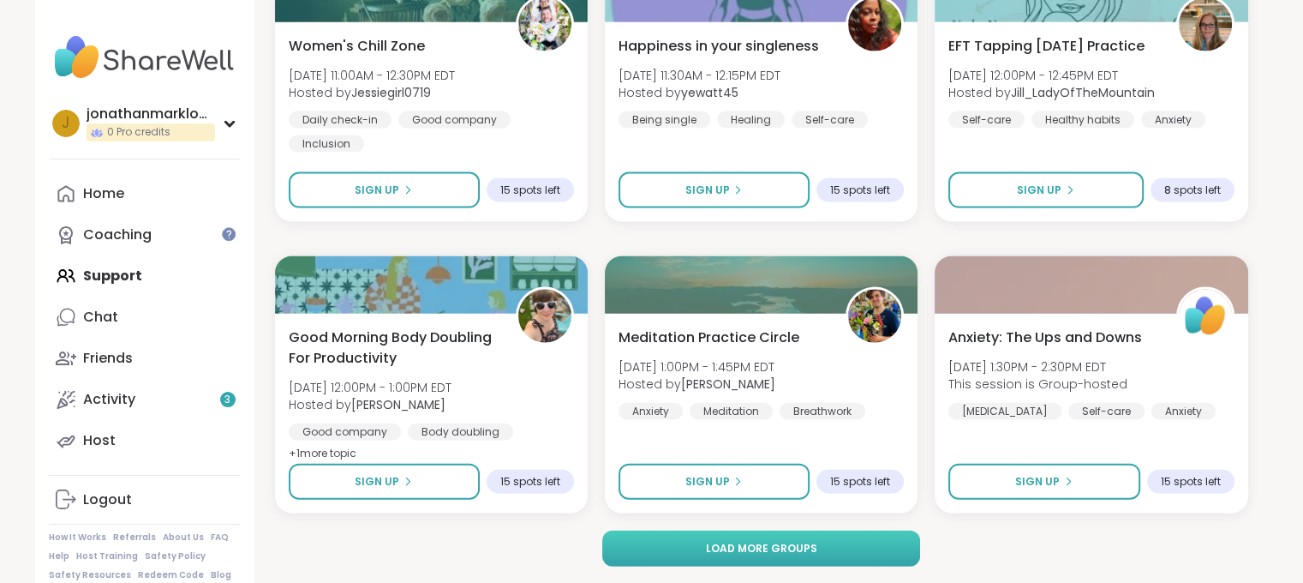
click at [812, 553] on span "Load more groups" at bounding box center [760, 548] width 111 height 15
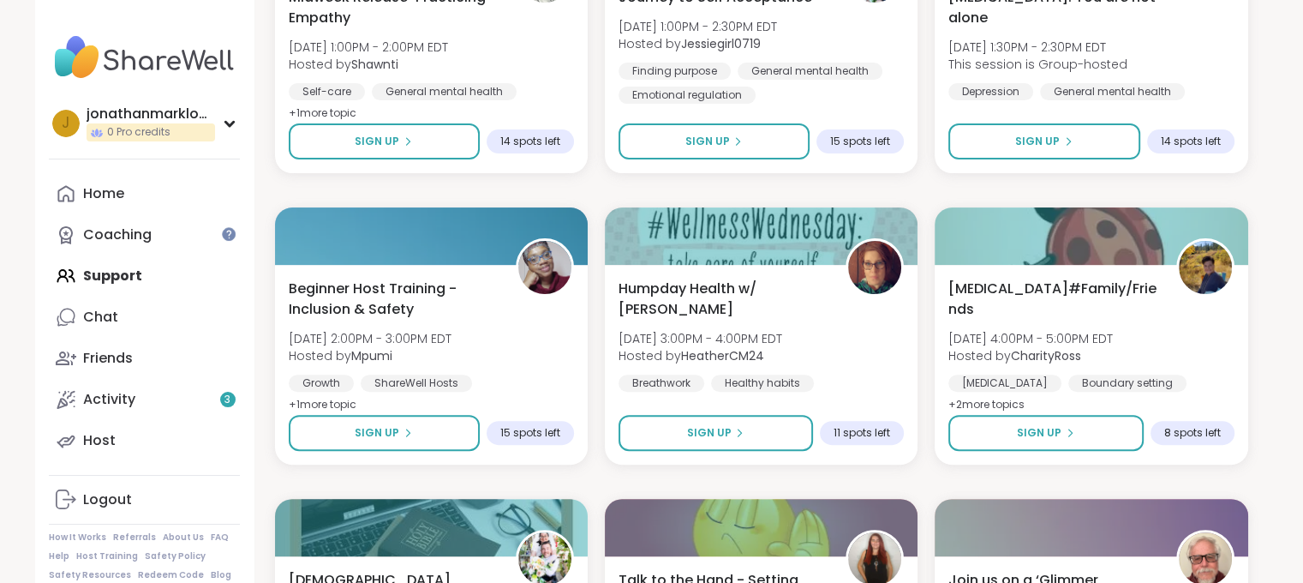
scroll to position [13746, 0]
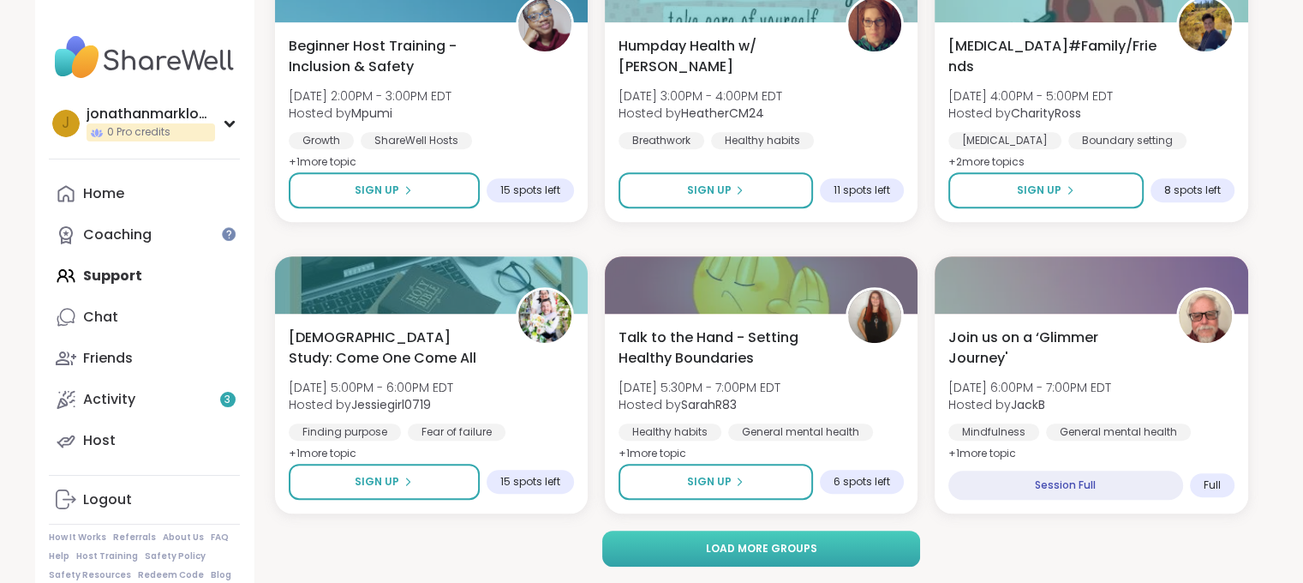
click at [779, 554] on span "Load more groups" at bounding box center [760, 548] width 111 height 15
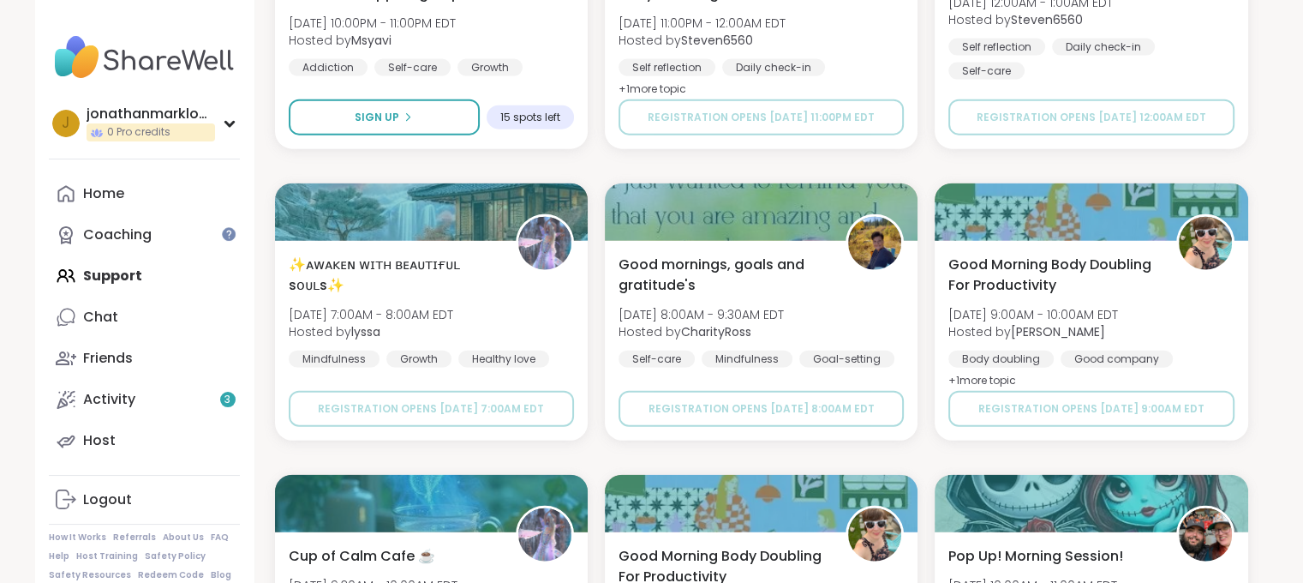
scroll to position [17242, 0]
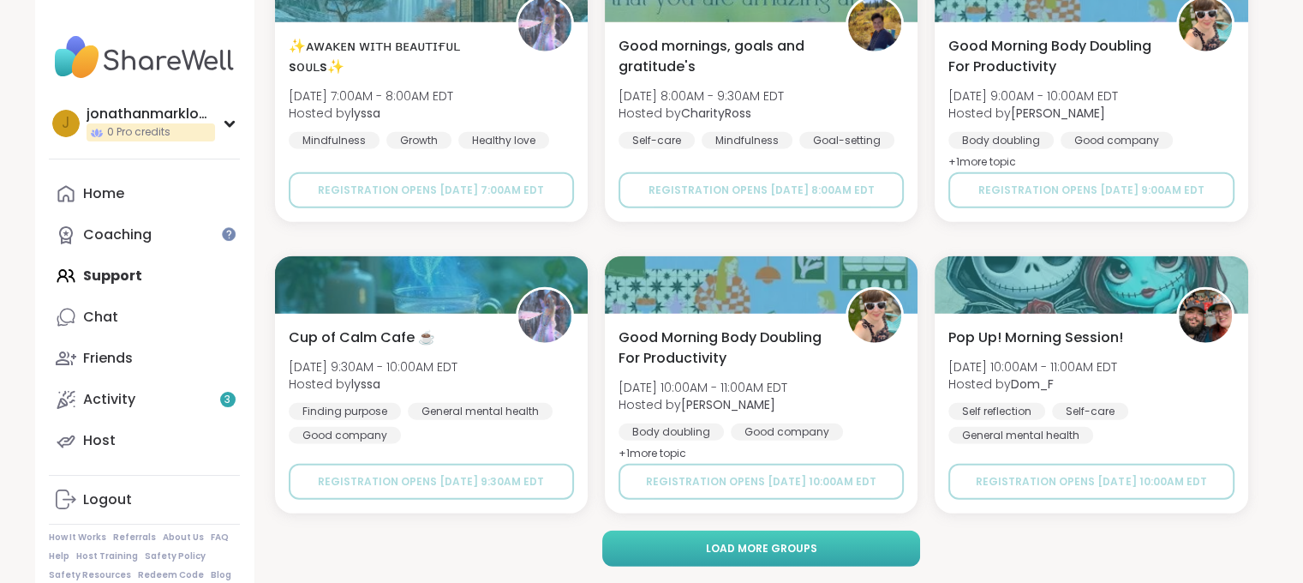
click at [849, 545] on button "Load more groups" at bounding box center [761, 548] width 318 height 36
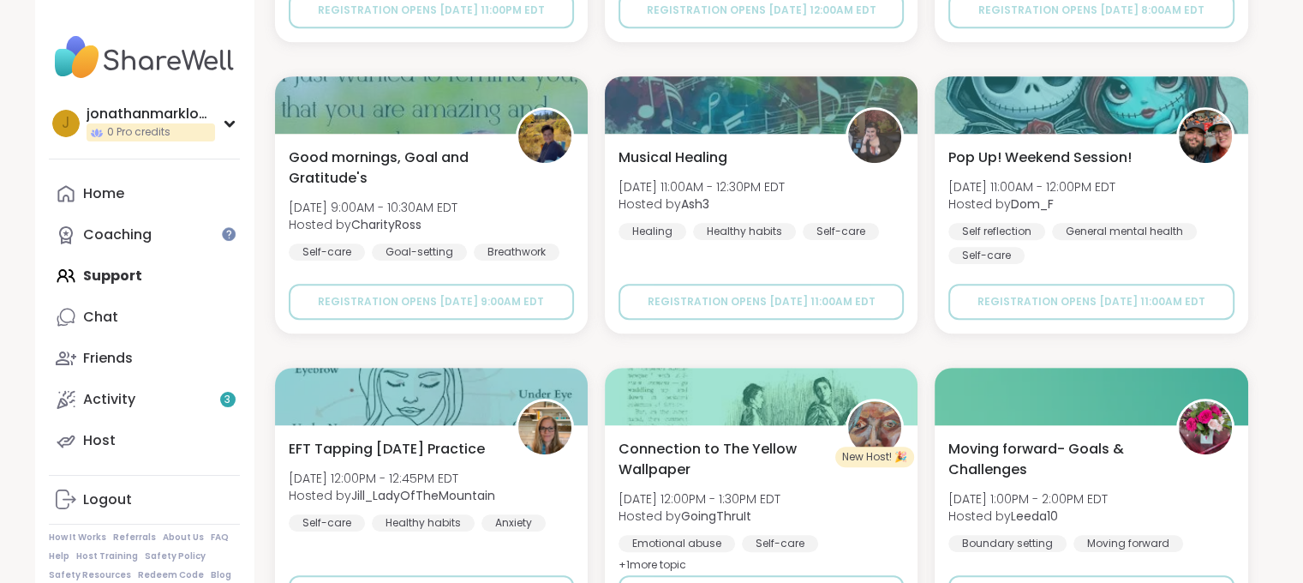
scroll to position [20738, 0]
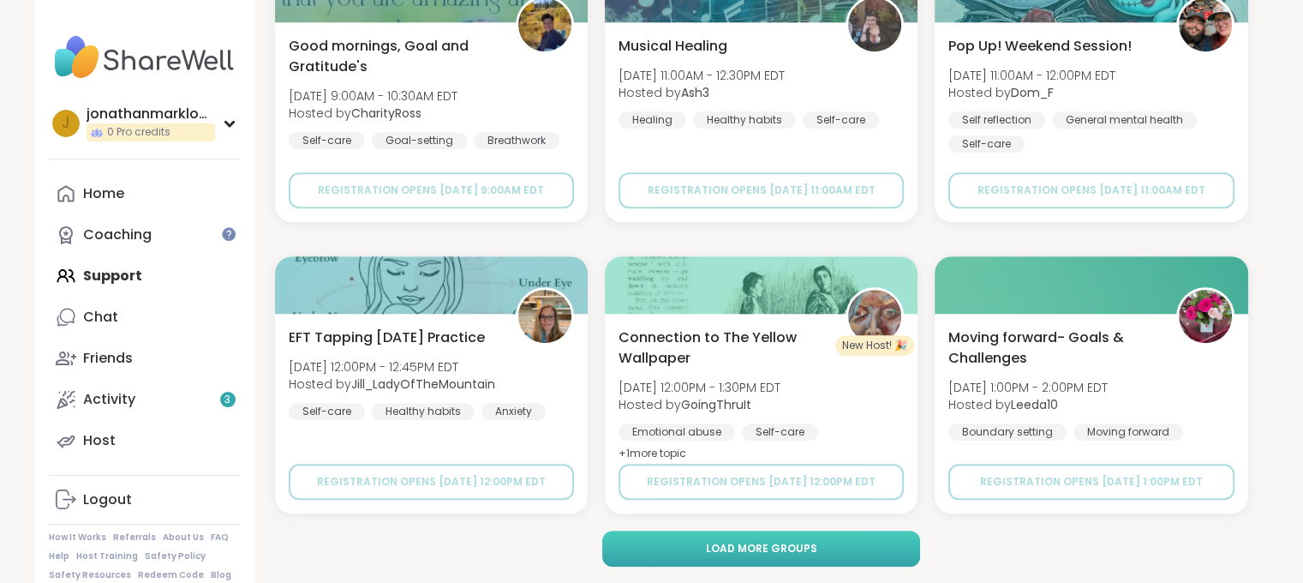
click at [857, 544] on button "Load more groups" at bounding box center [761, 548] width 318 height 36
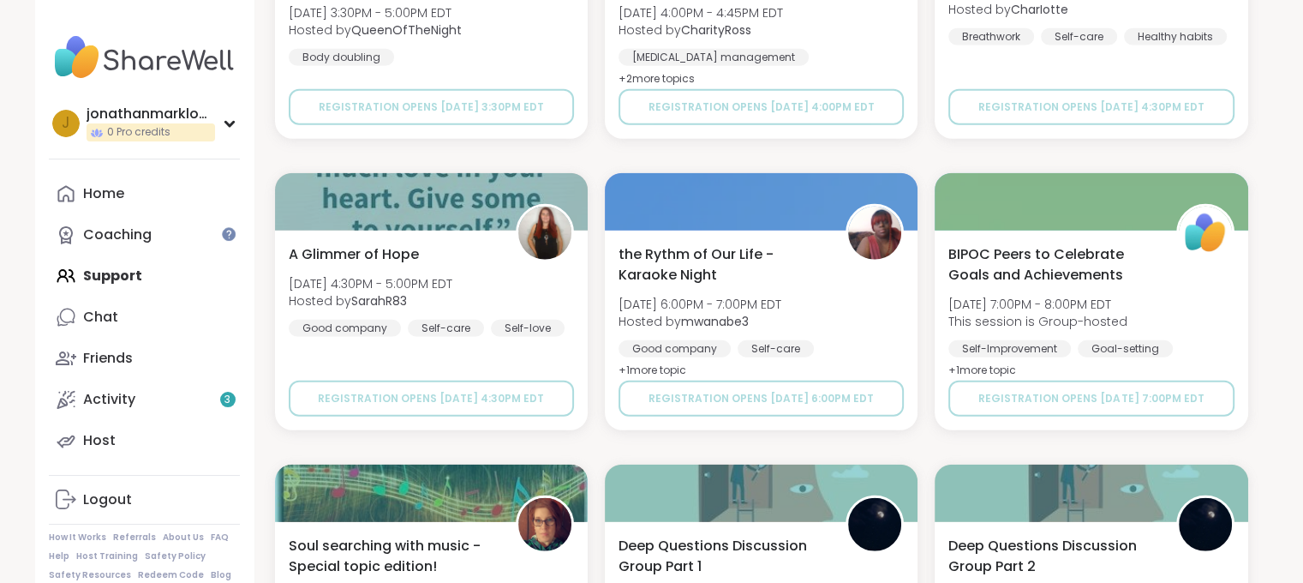
scroll to position [24234, 0]
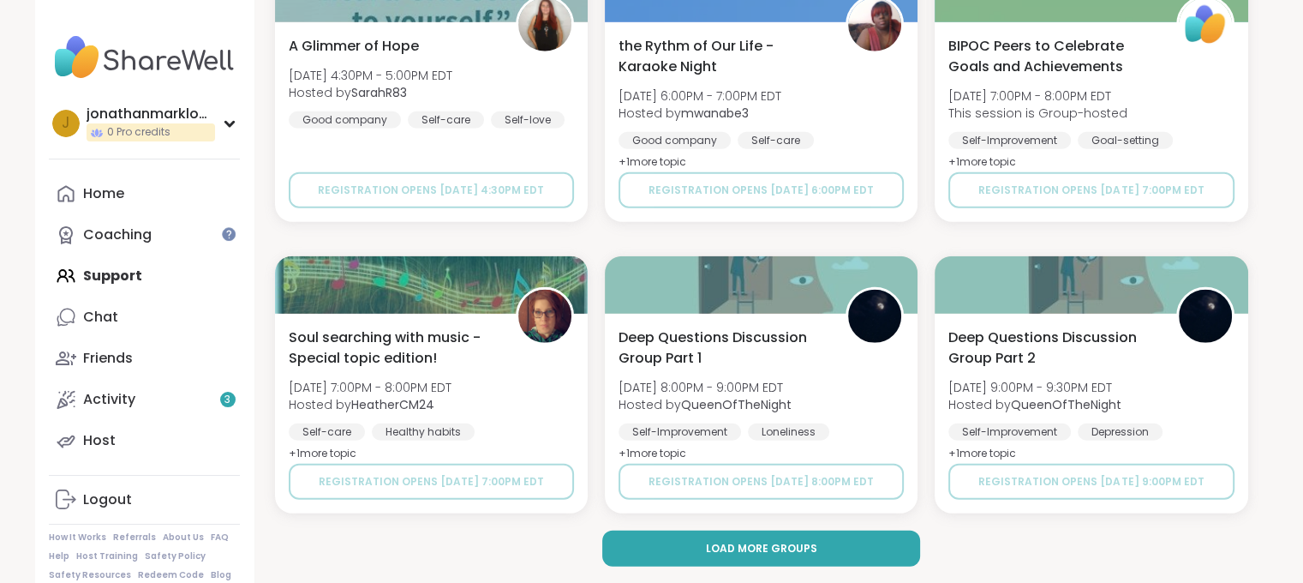
click at [760, 555] on button "Load more groups" at bounding box center [761, 548] width 318 height 36
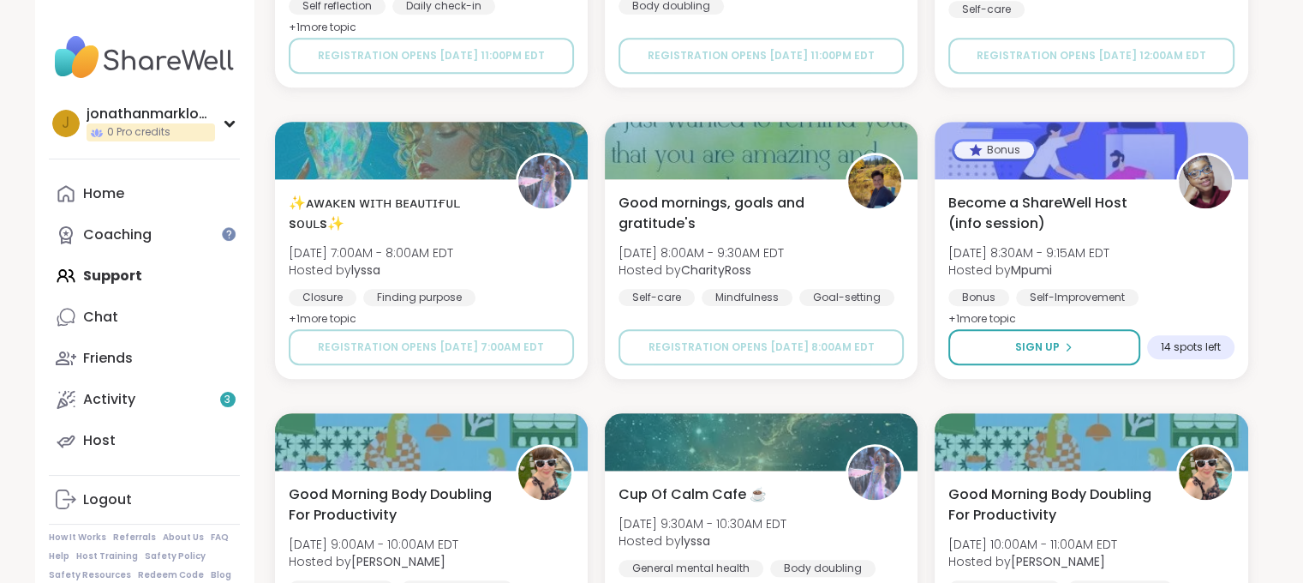
scroll to position [27730, 0]
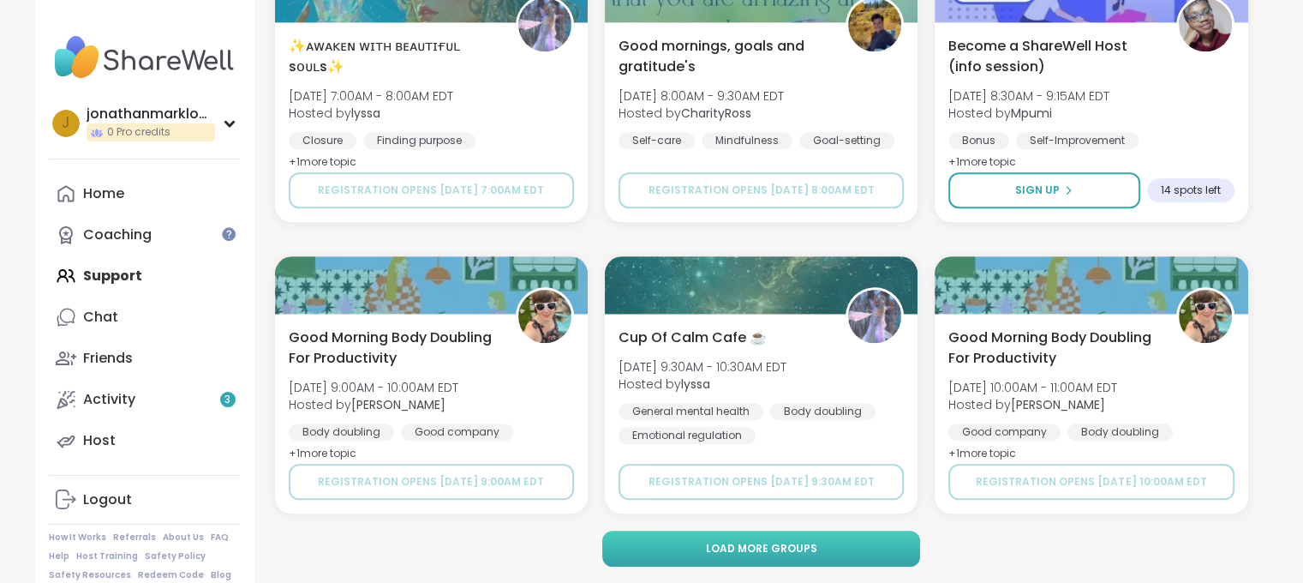
click at [853, 553] on button "Load more groups" at bounding box center [761, 548] width 318 height 36
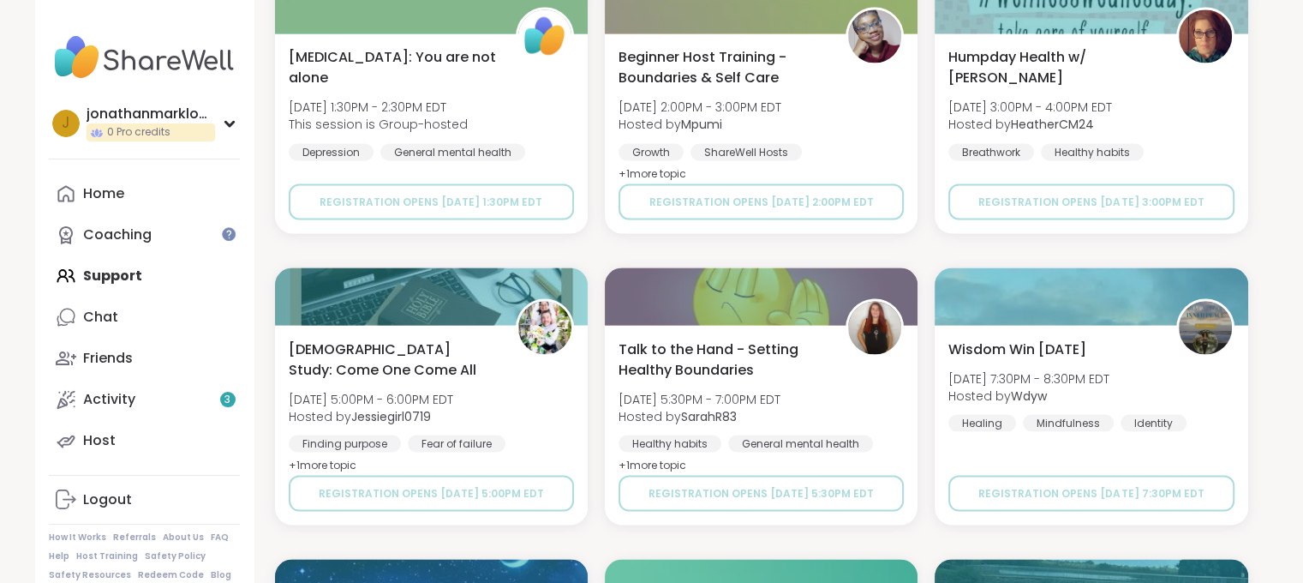
scroll to position [29136, 0]
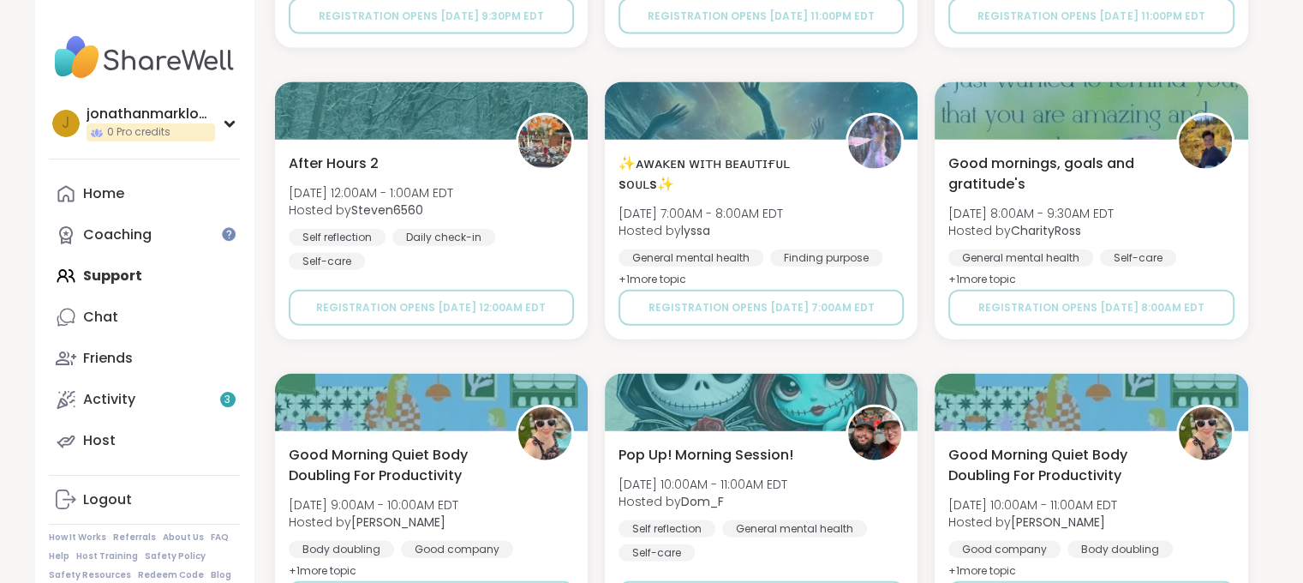
scroll to position [29864, 0]
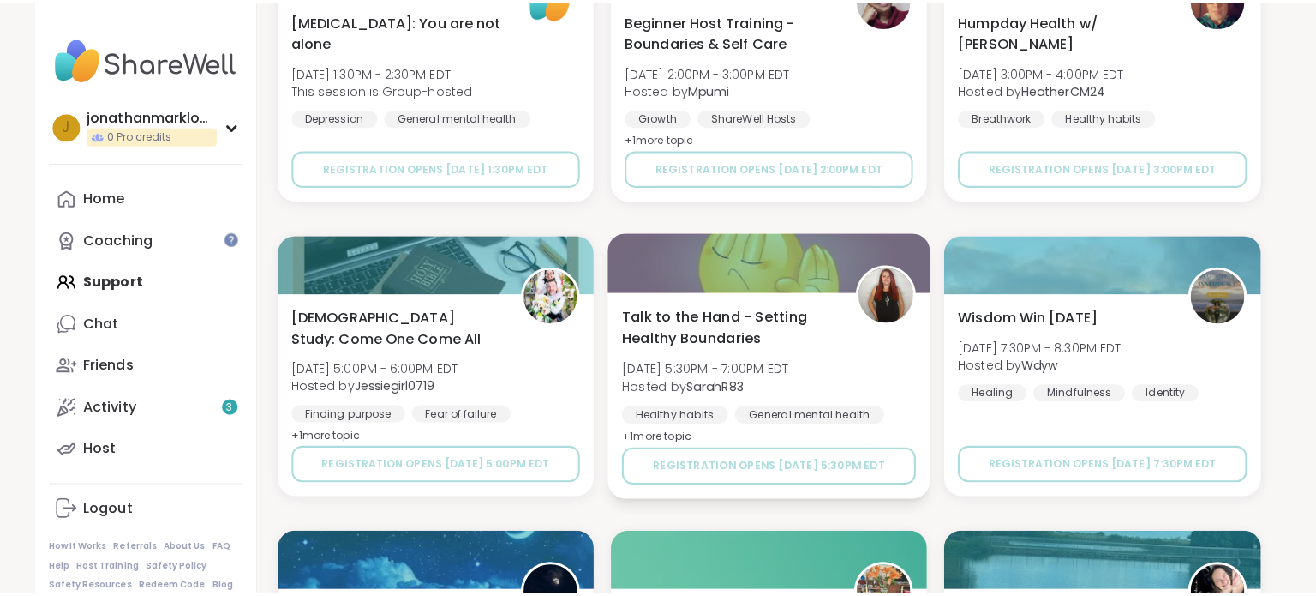
scroll to position [29281, 0]
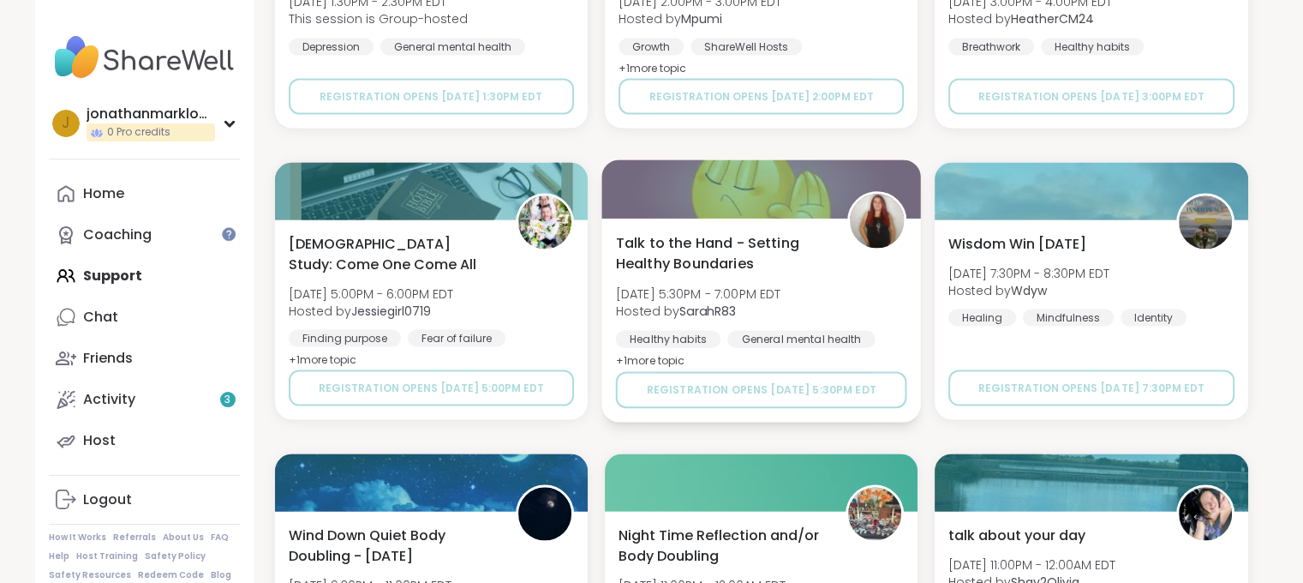
click at [749, 287] on span "[DATE] 5:30PM - 7:00PM EDT" at bounding box center [697, 292] width 165 height 17
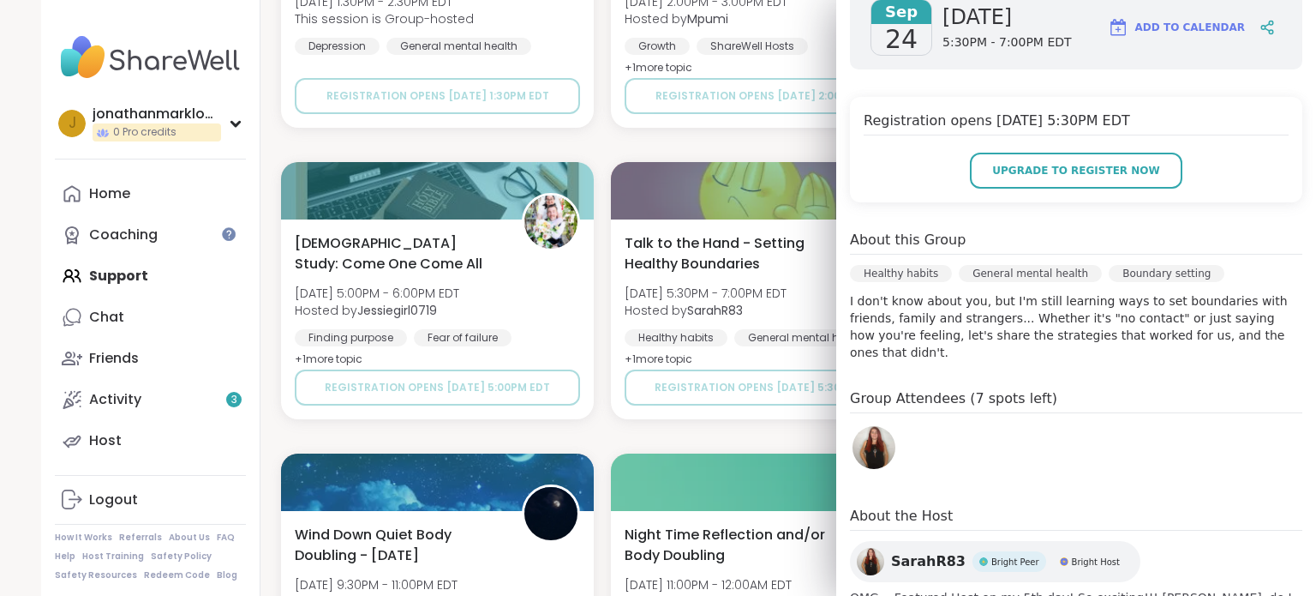
scroll to position [298, 0]
